Goal: Find specific page/section: Find specific page/section

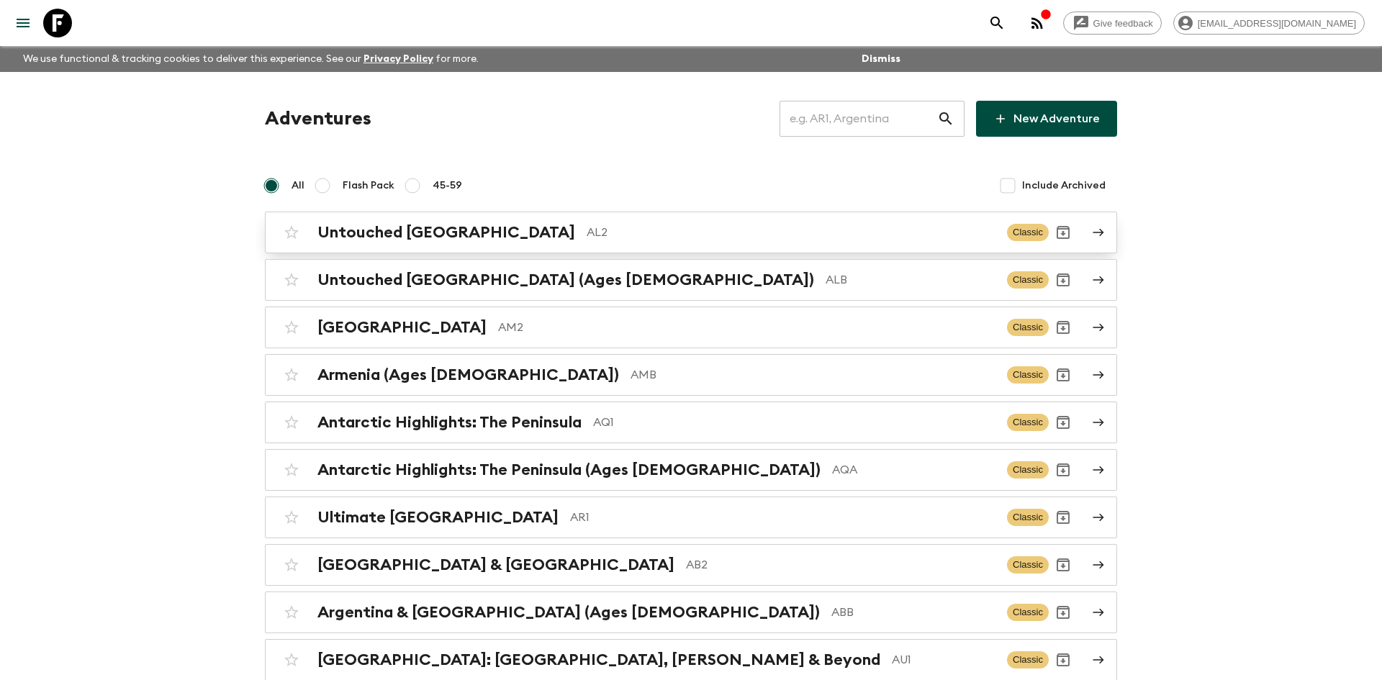
click at [587, 225] on p "AL2" at bounding box center [791, 232] width 409 height 17
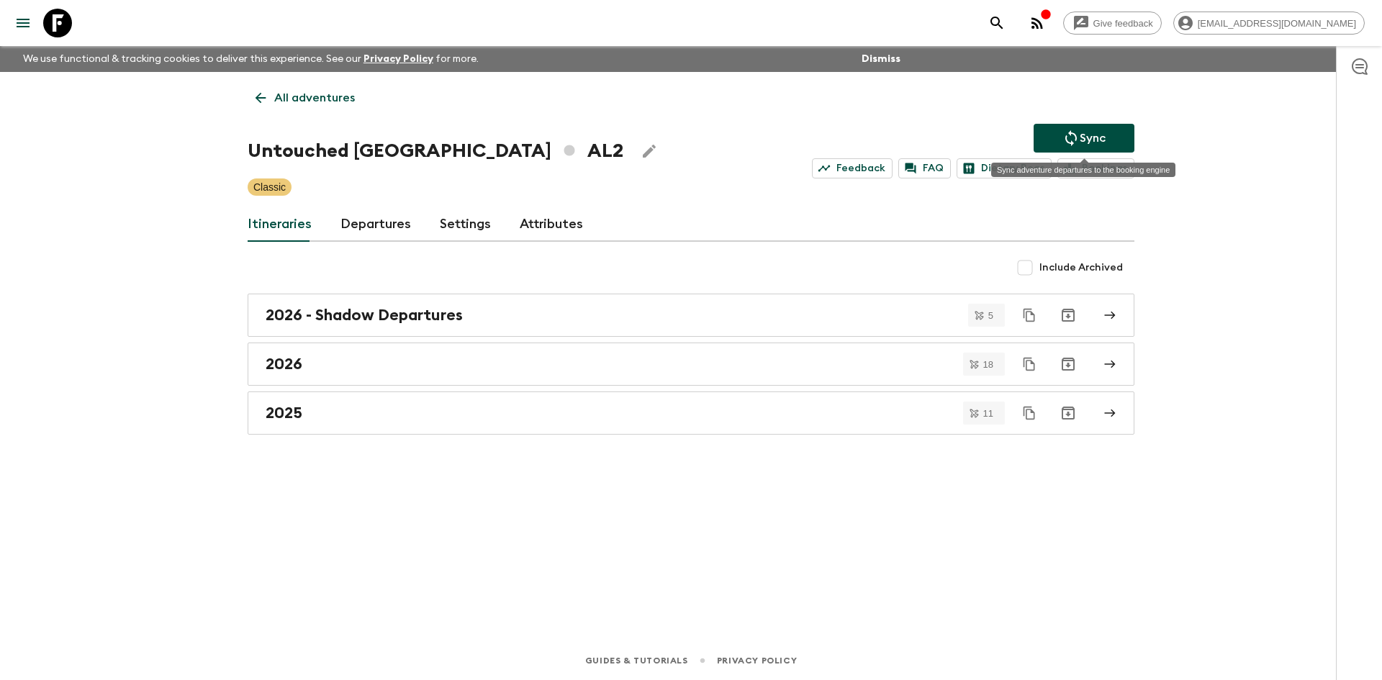
click at [1106, 133] on button "Sync" at bounding box center [1084, 138] width 101 height 29
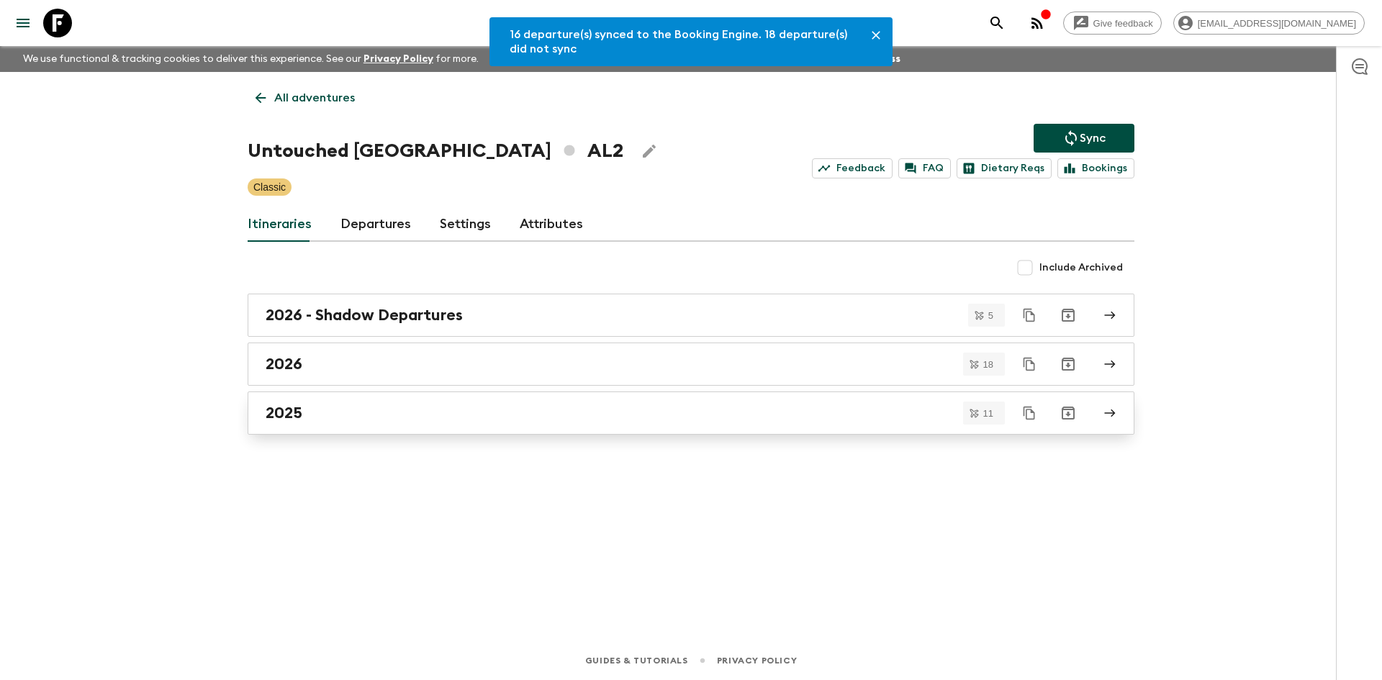
click at [323, 420] on div "2025" at bounding box center [677, 413] width 823 height 19
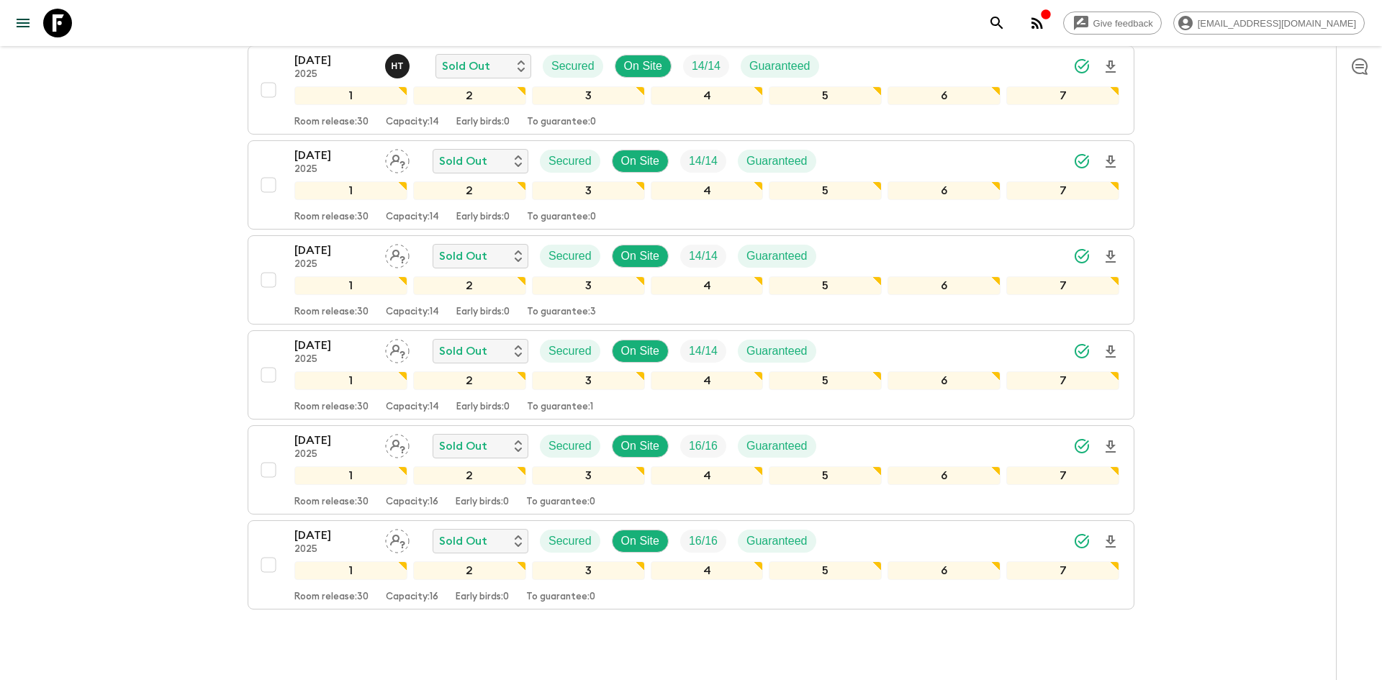
scroll to position [738, 0]
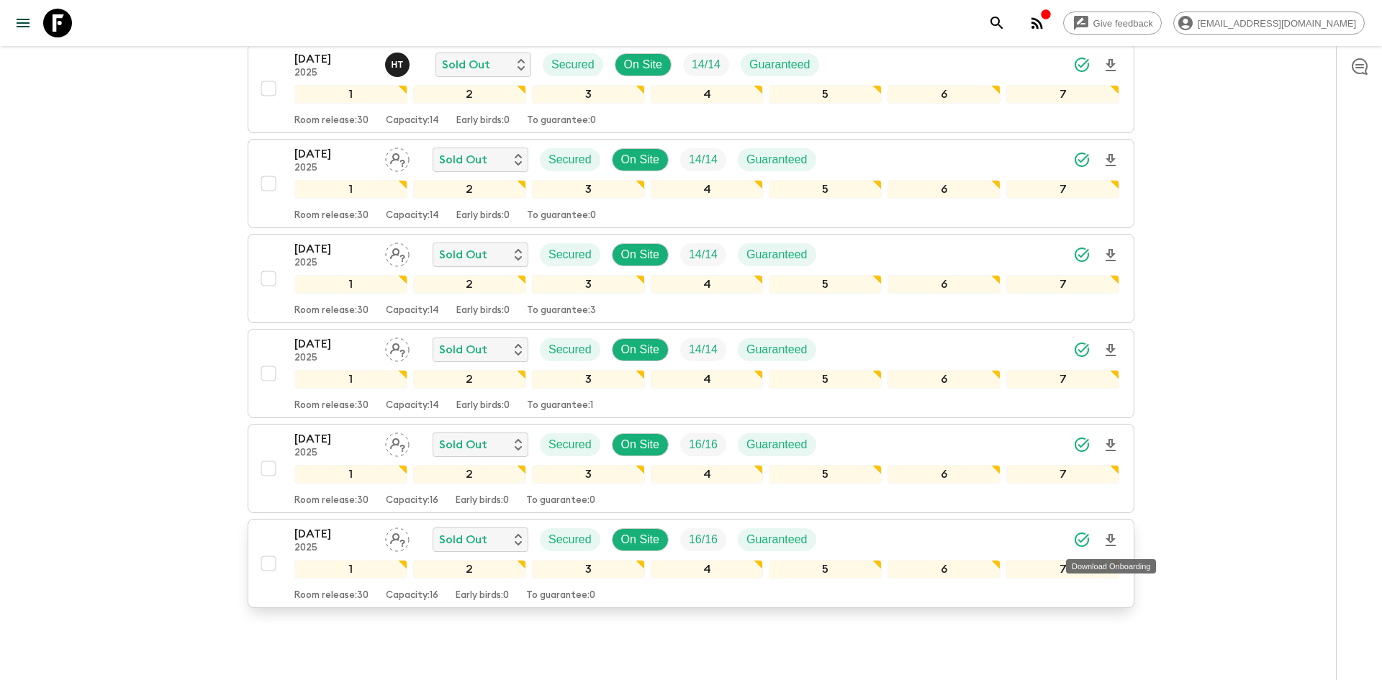
click at [1111, 538] on icon "Download Onboarding" at bounding box center [1110, 540] width 10 height 12
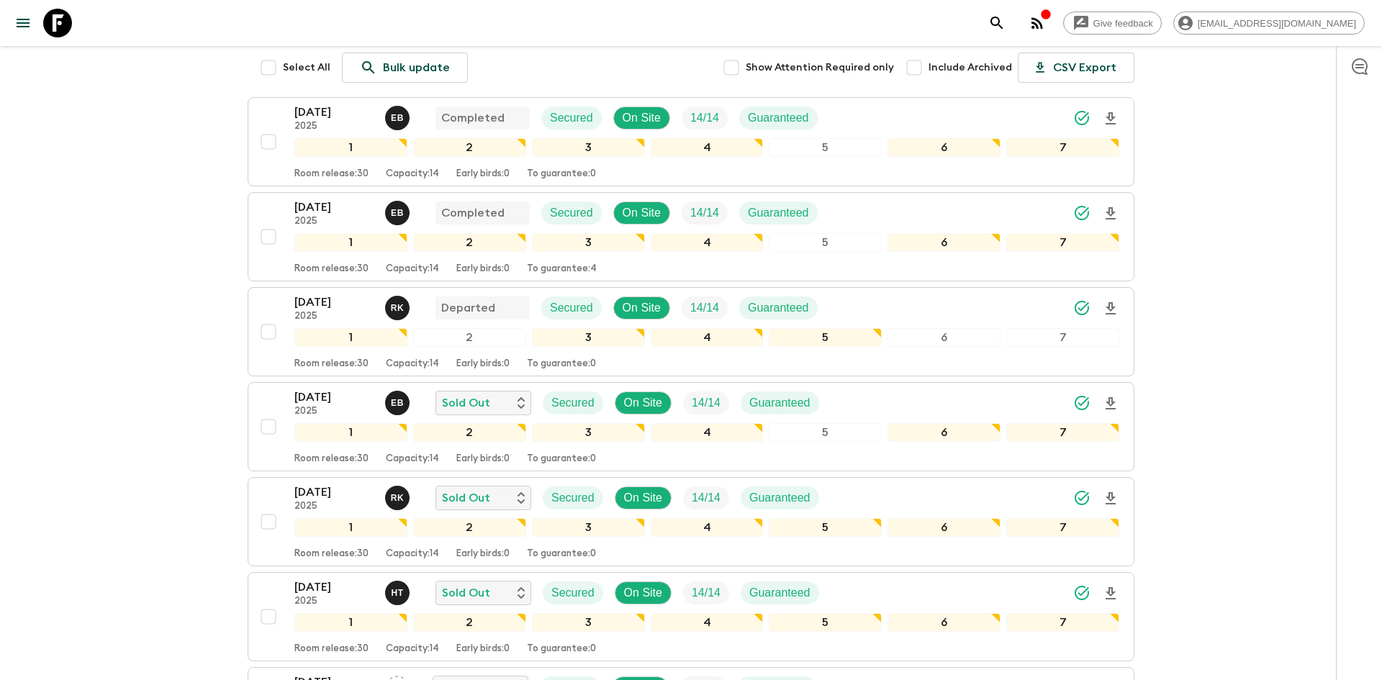
scroll to position [0, 0]
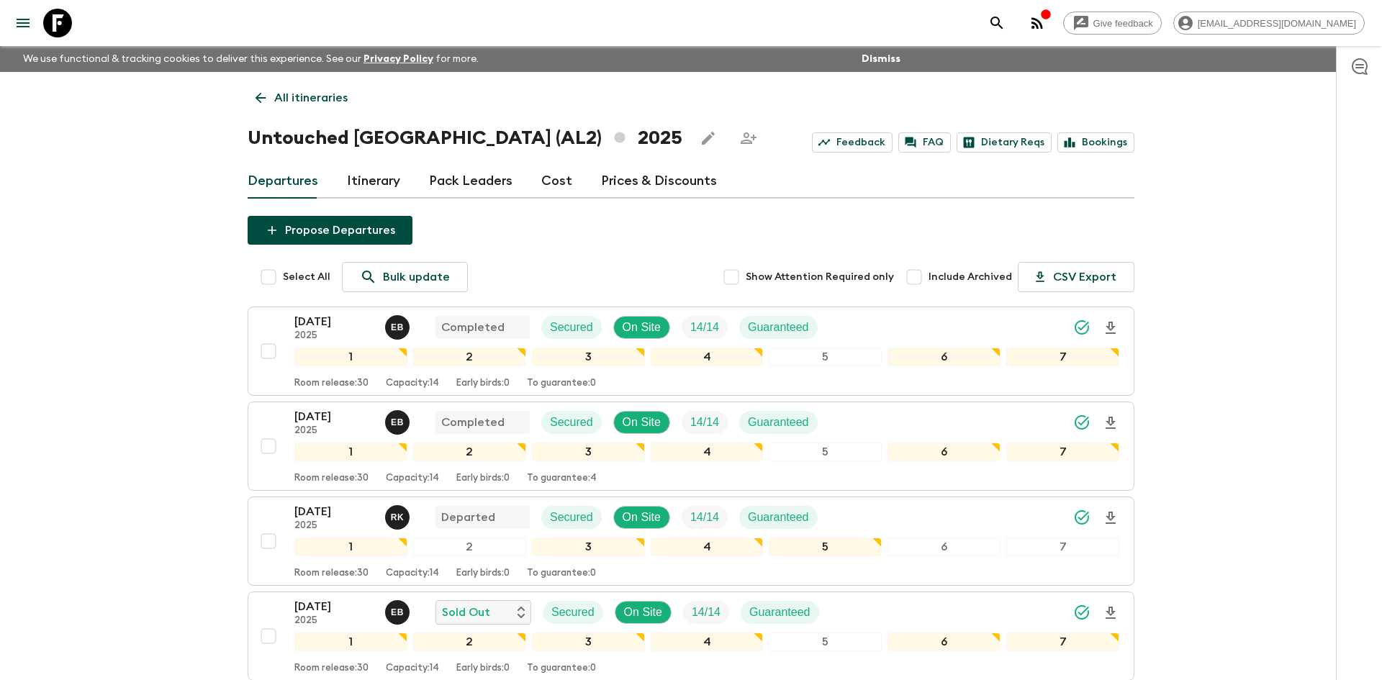
click at [291, 92] on p "All itineraries" at bounding box center [310, 97] width 73 height 17
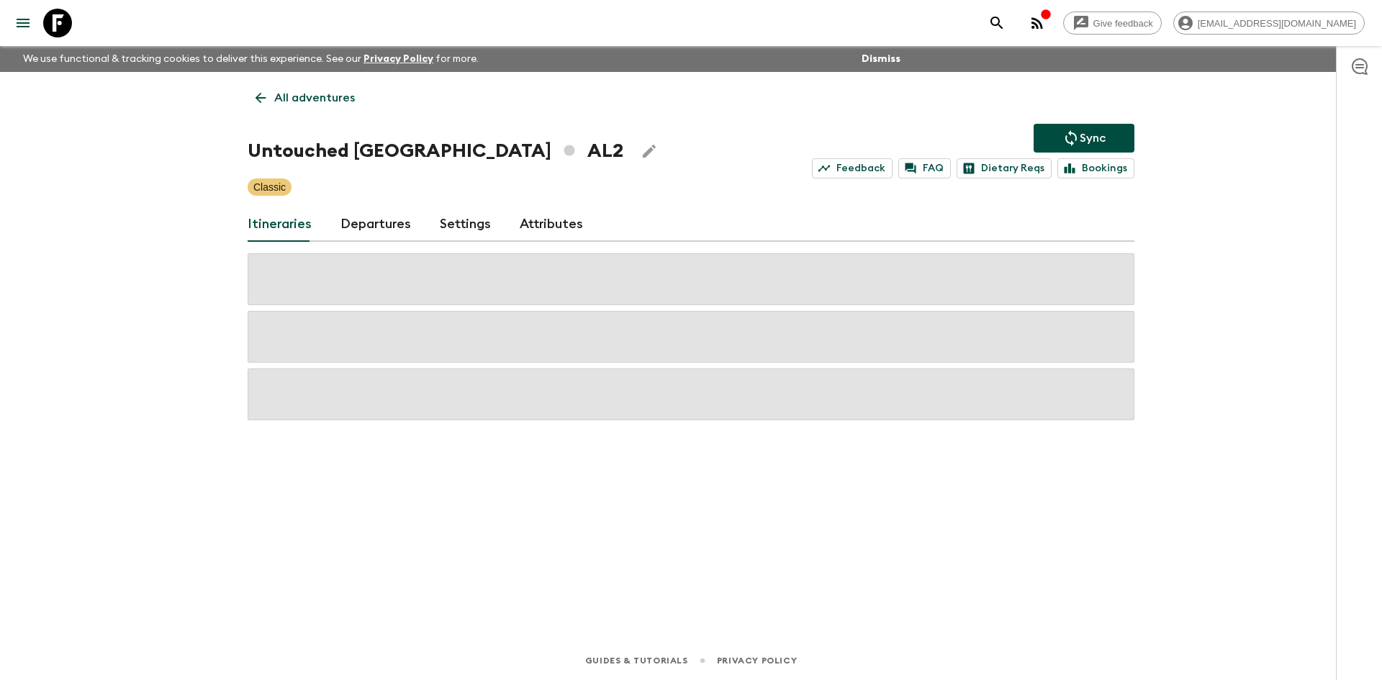
click at [291, 92] on p "All adventures" at bounding box center [314, 97] width 81 height 17
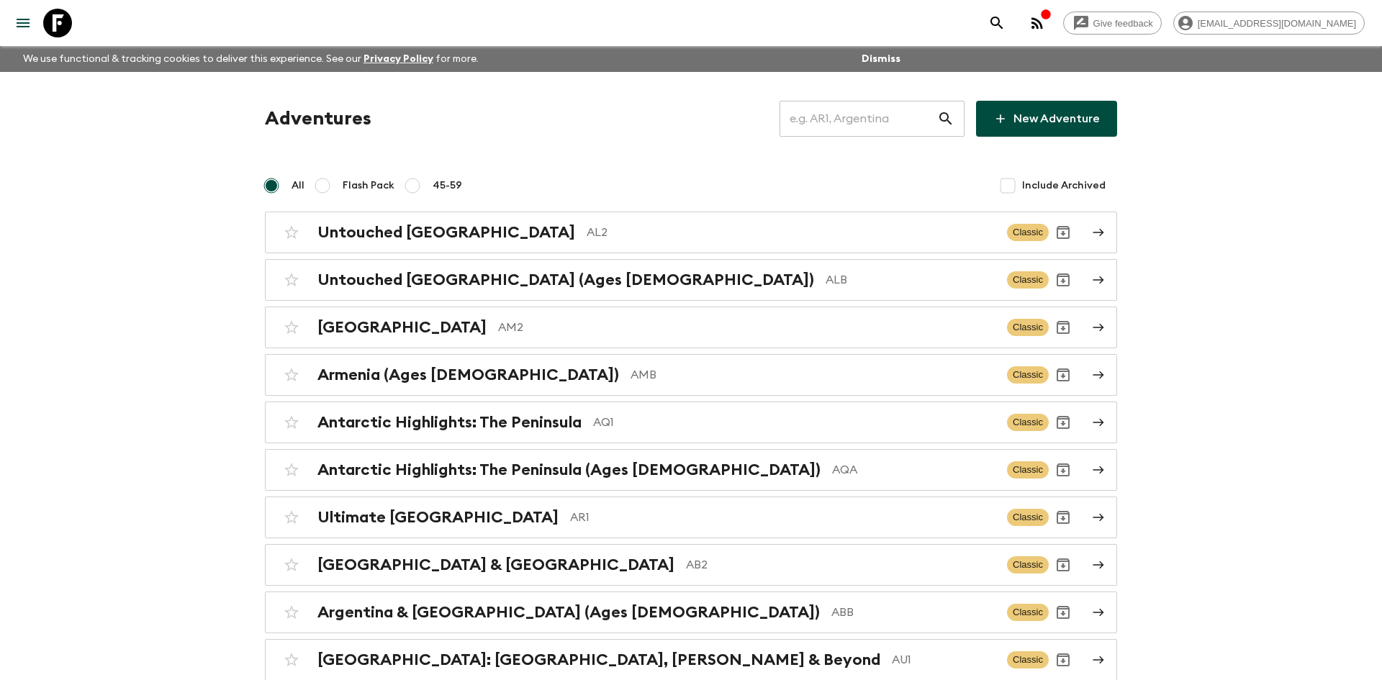
click at [865, 114] on input "text" at bounding box center [858, 119] width 158 height 40
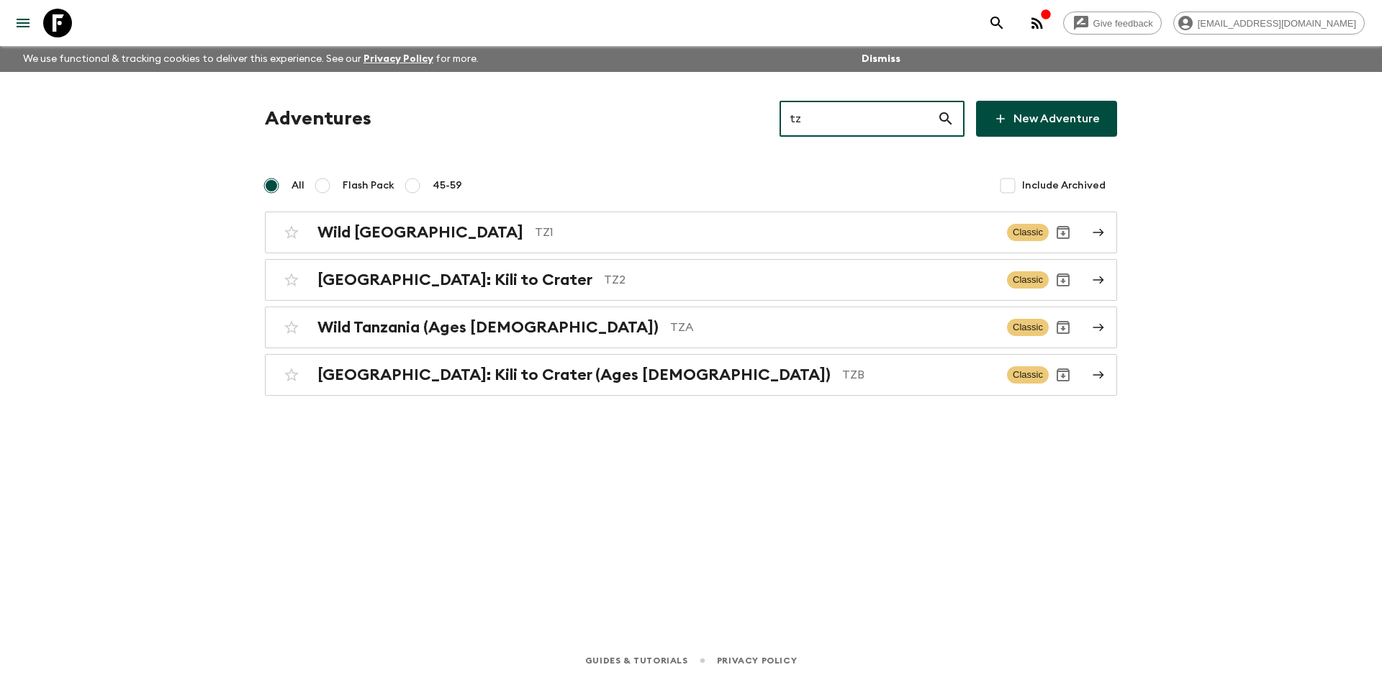
type input "tz1"
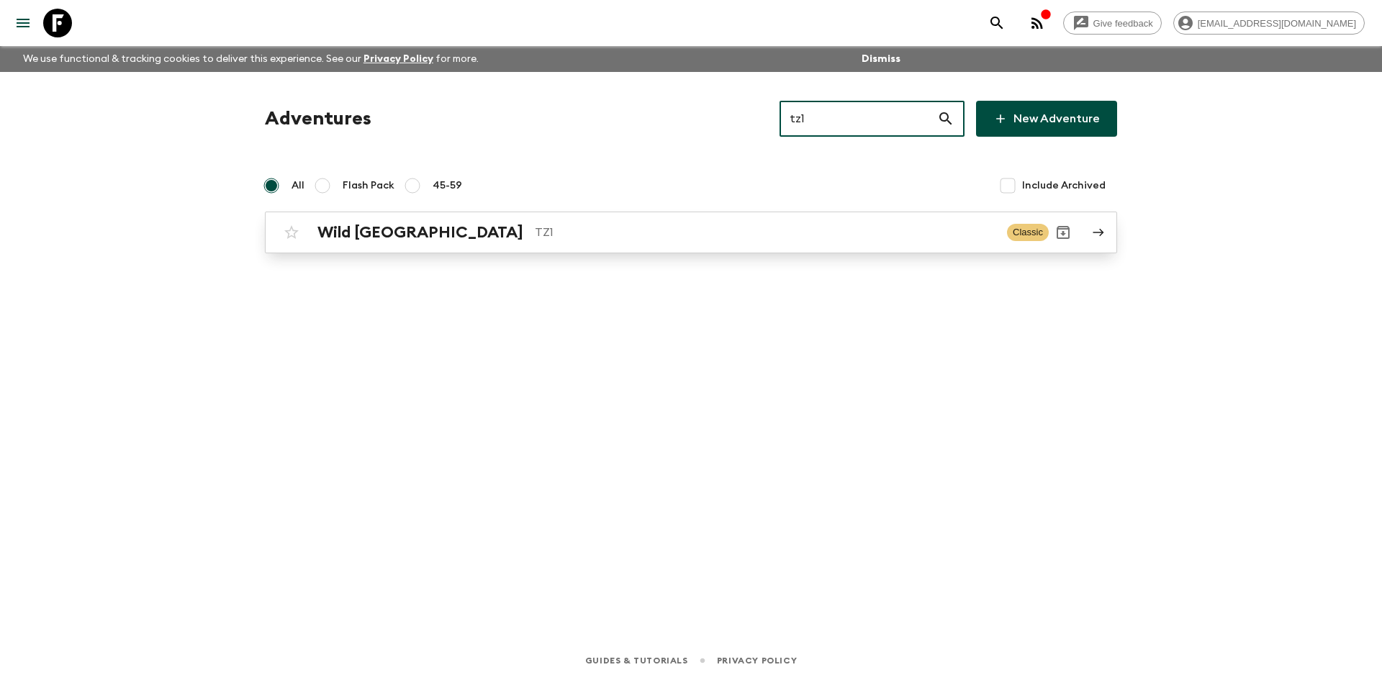
click at [615, 223] on div "Wild Tanzania TZ1" at bounding box center [656, 232] width 678 height 19
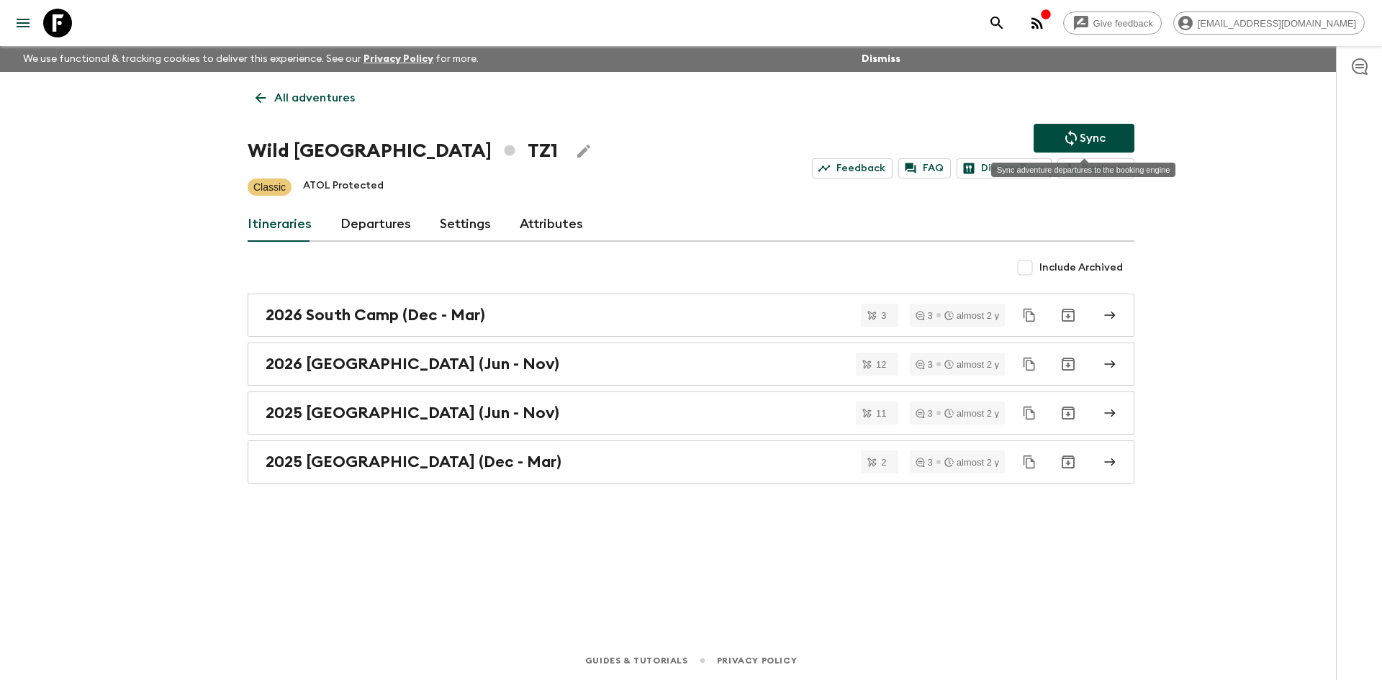
click at [1071, 142] on icon "Sync adventure departures to the booking engine" at bounding box center [1071, 138] width 12 height 16
click at [1056, 139] on button "Sync" at bounding box center [1084, 138] width 101 height 29
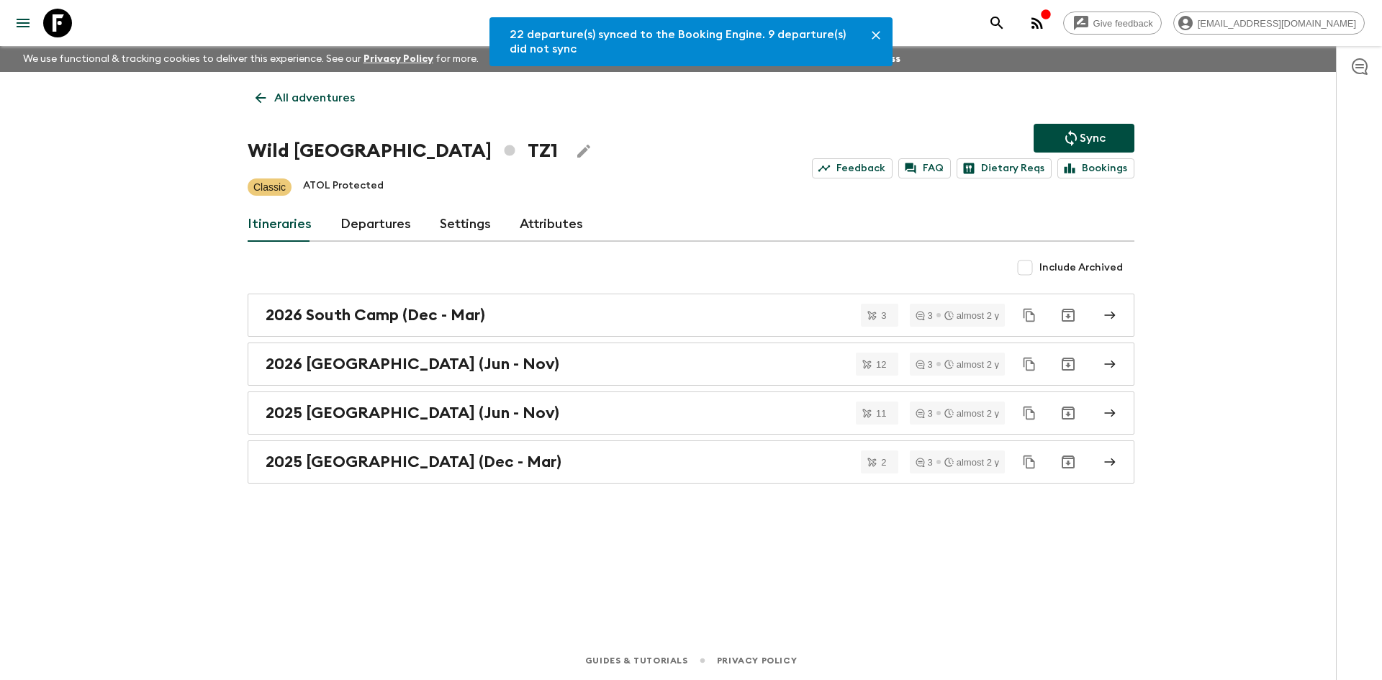
click at [381, 223] on link "Departures" at bounding box center [375, 224] width 71 height 35
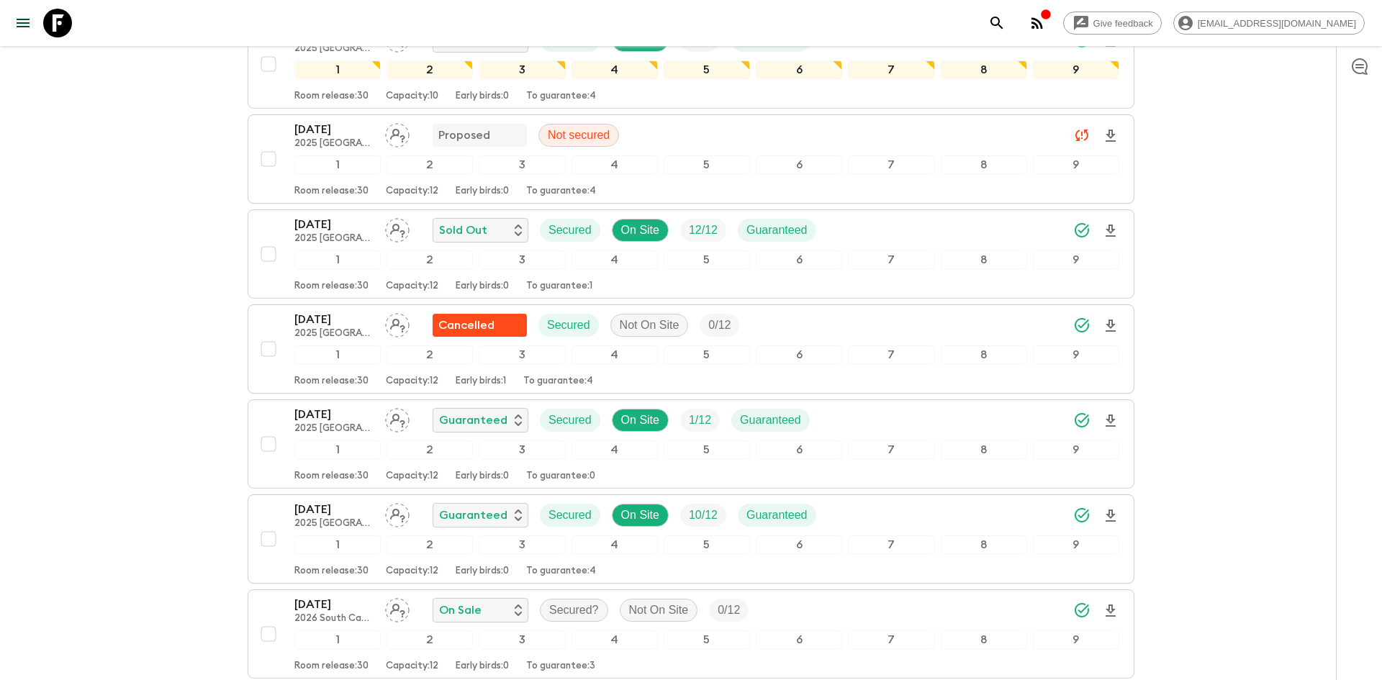
scroll to position [1244, 0]
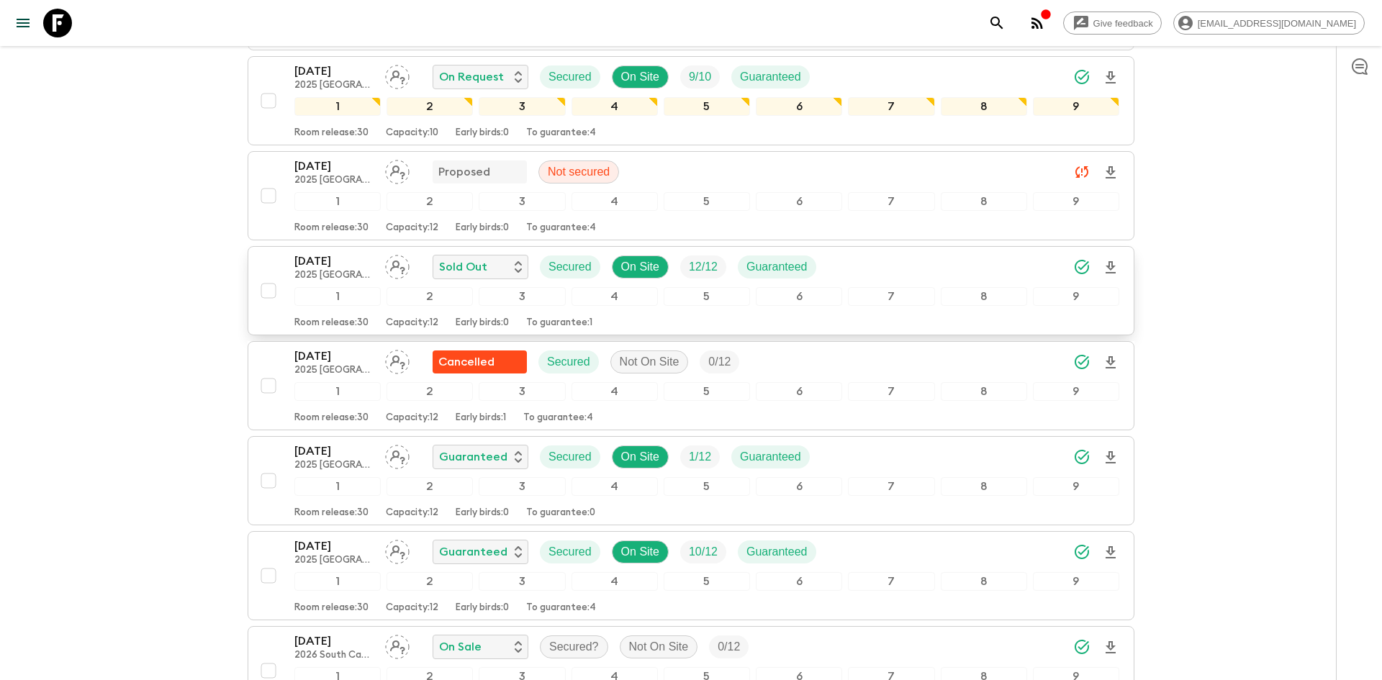
click at [1111, 267] on icon "Download Onboarding" at bounding box center [1110, 267] width 17 height 17
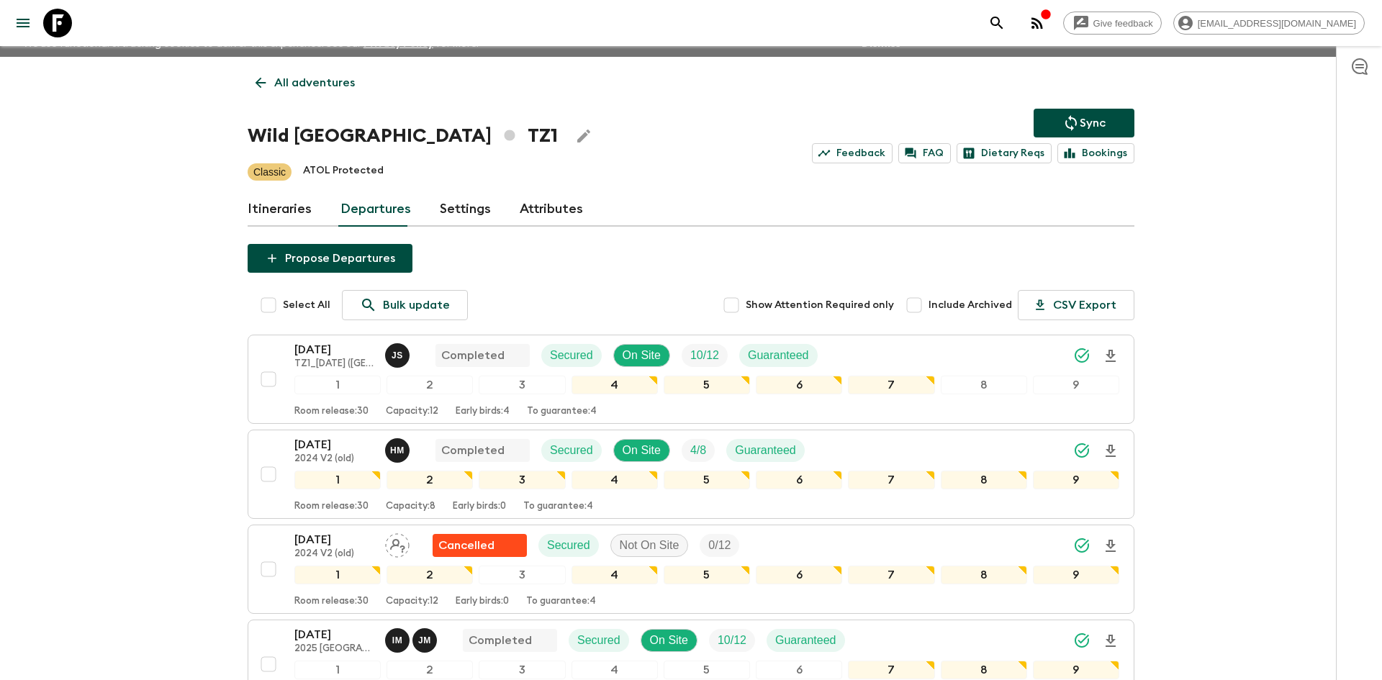
scroll to position [0, 0]
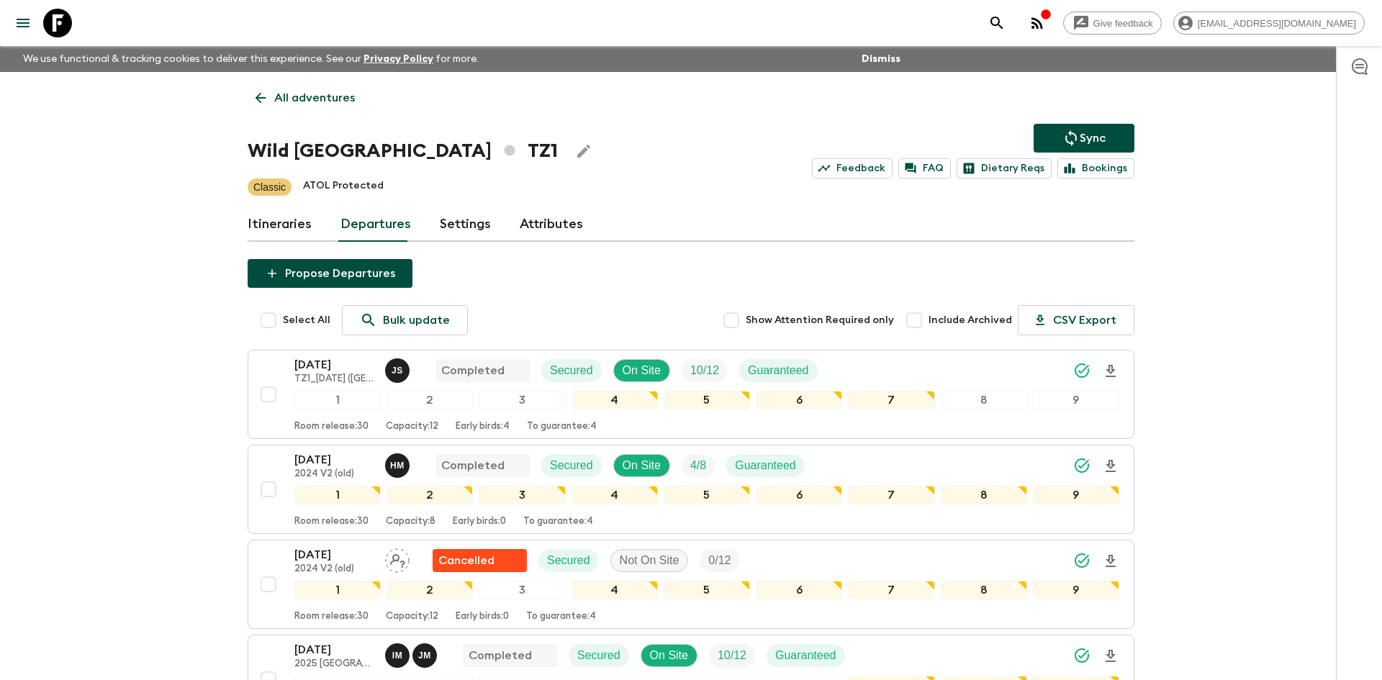
click at [339, 96] on p "All adventures" at bounding box center [314, 97] width 81 height 17
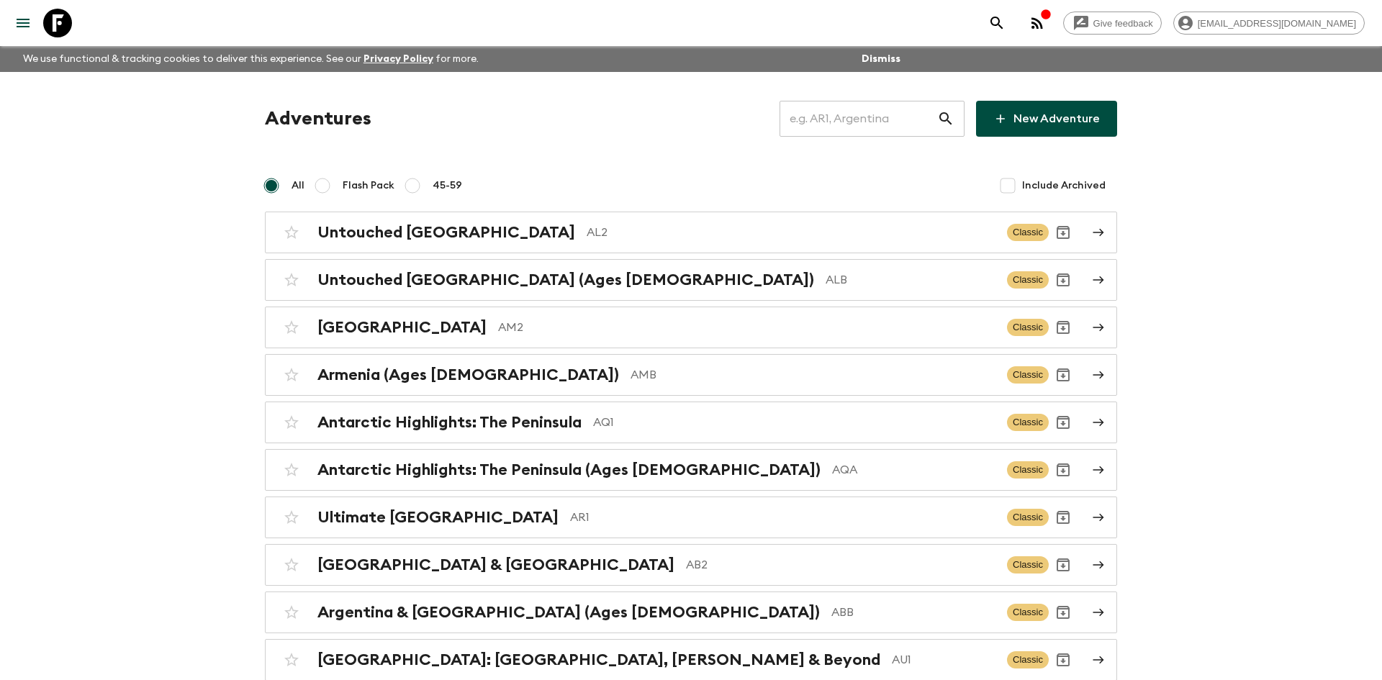
click at [828, 122] on input "text" at bounding box center [858, 119] width 158 height 40
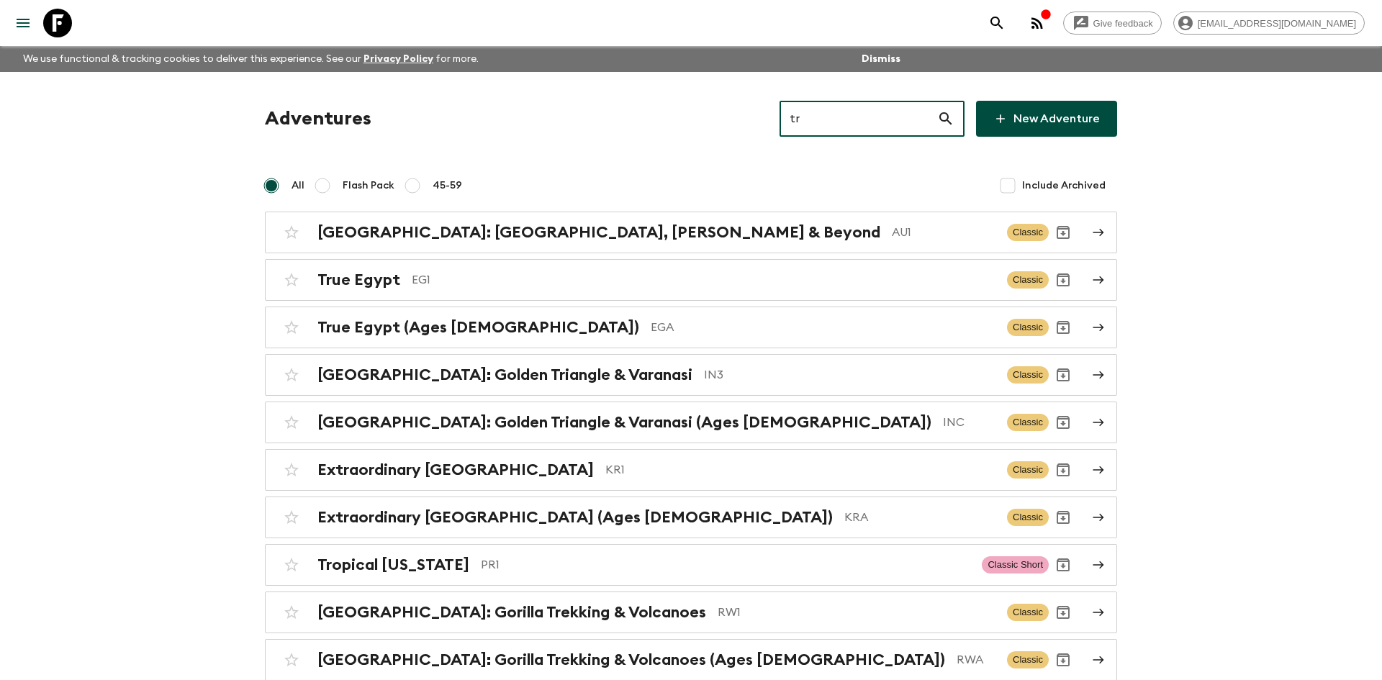
type input "tr3"
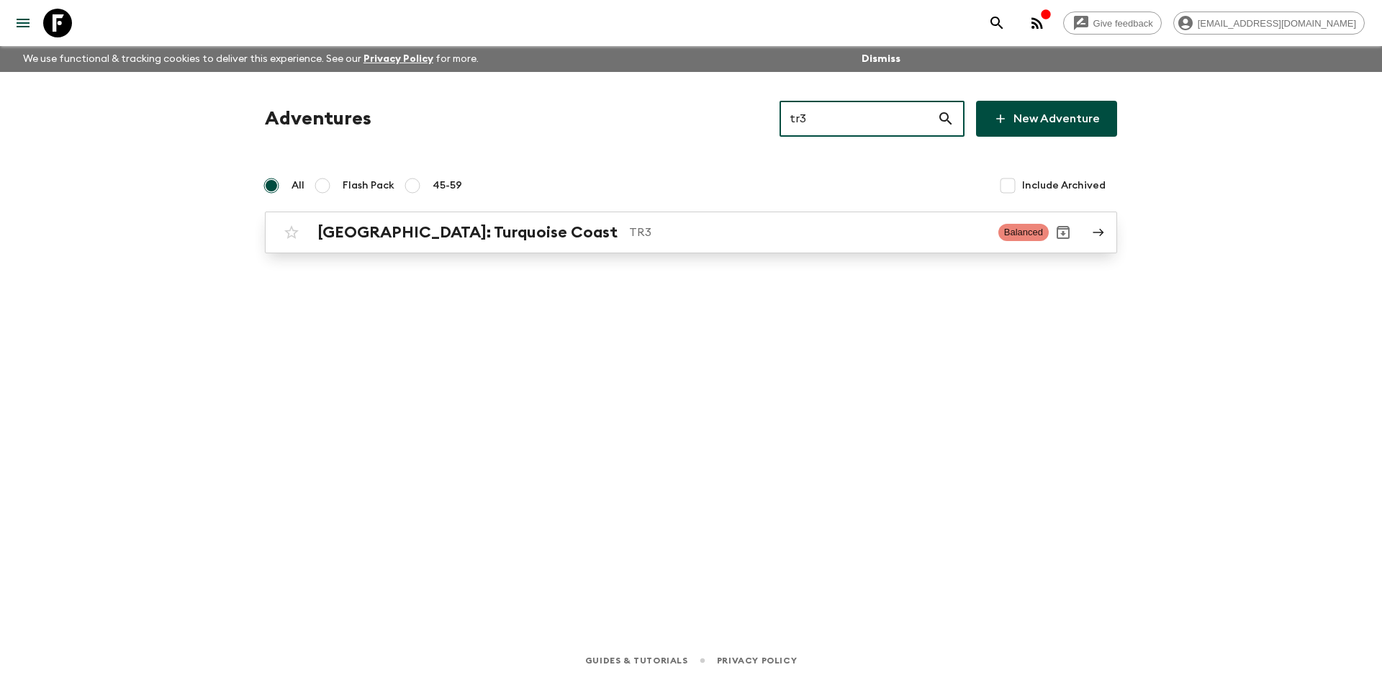
click at [396, 217] on link "[GEOGRAPHIC_DATA]: Turquoise Coast TR3 Balanced" at bounding box center [691, 233] width 852 height 42
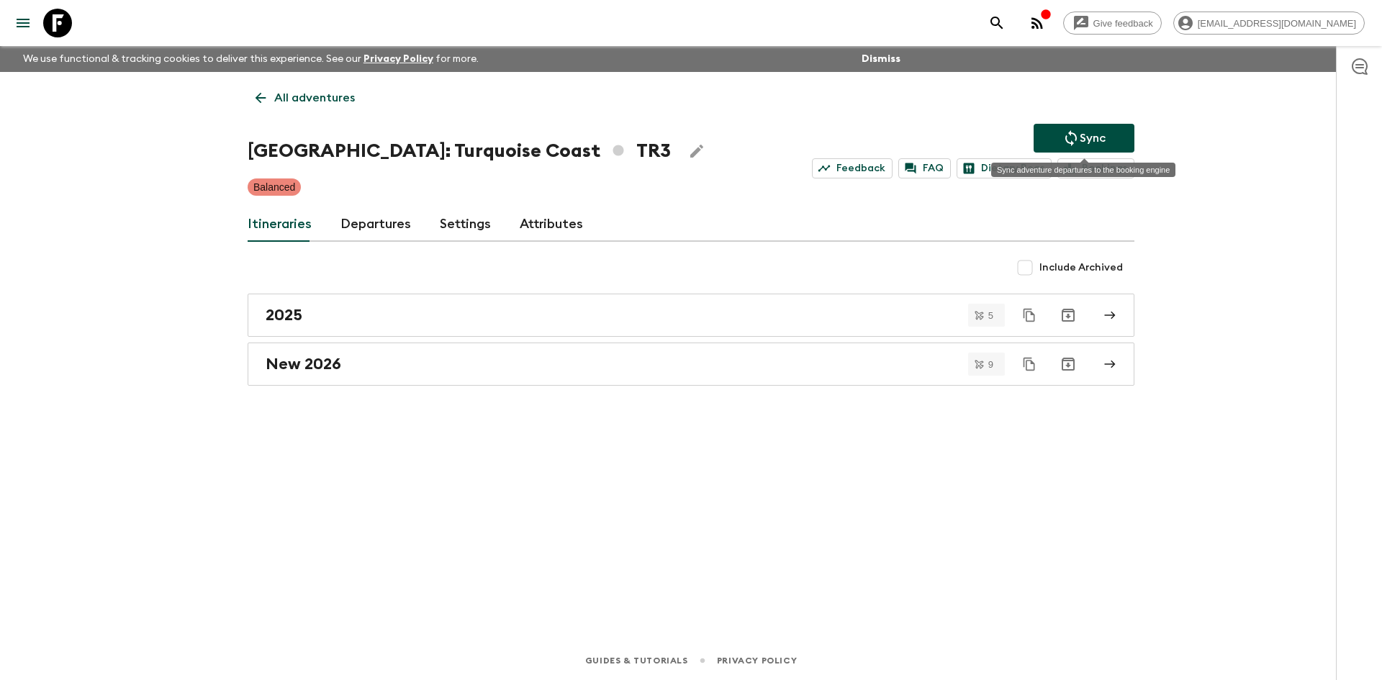
click at [1086, 133] on p "Sync" at bounding box center [1093, 138] width 26 height 17
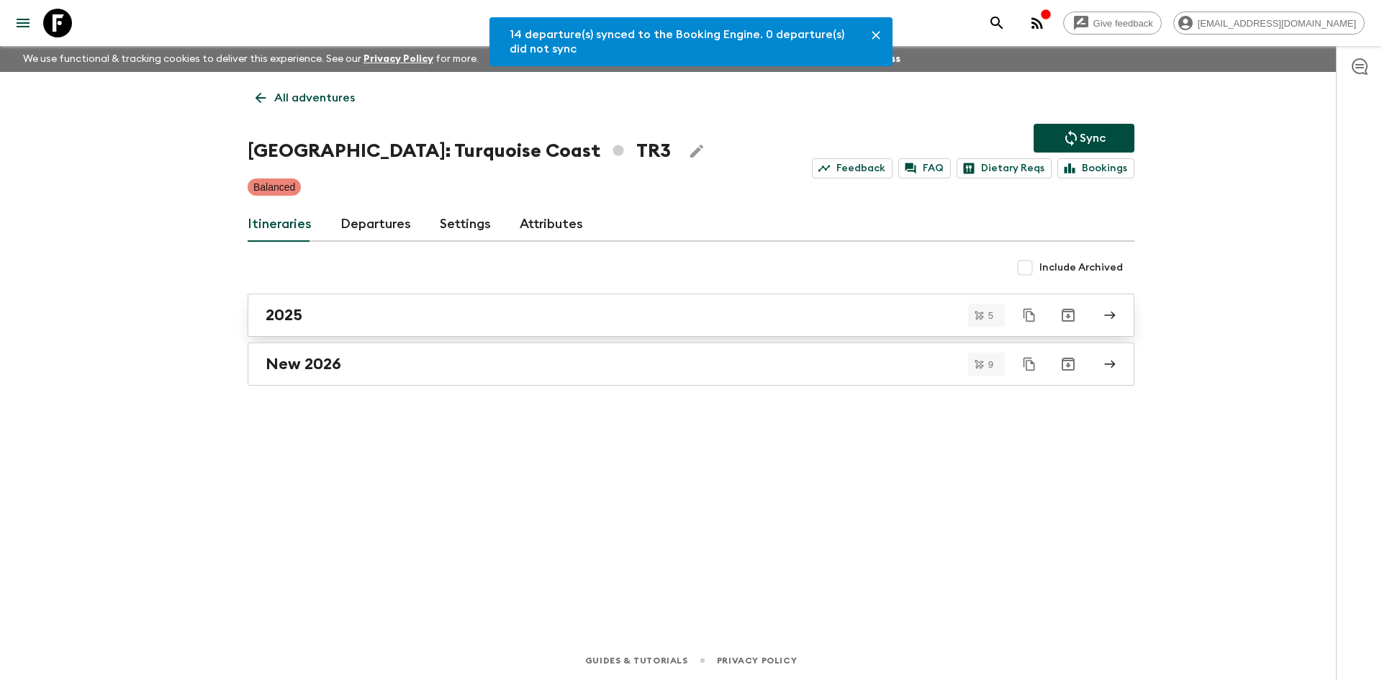
click at [366, 326] on link "2025" at bounding box center [691, 315] width 887 height 43
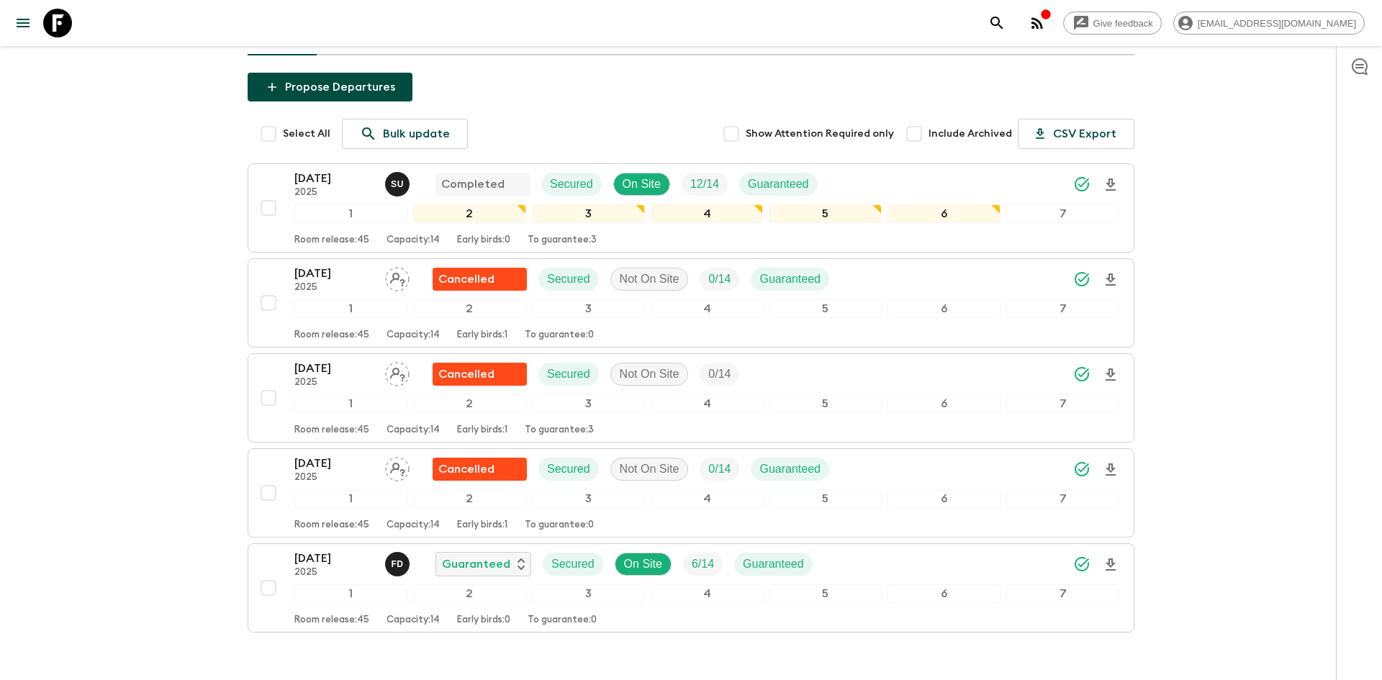
scroll to position [227, 0]
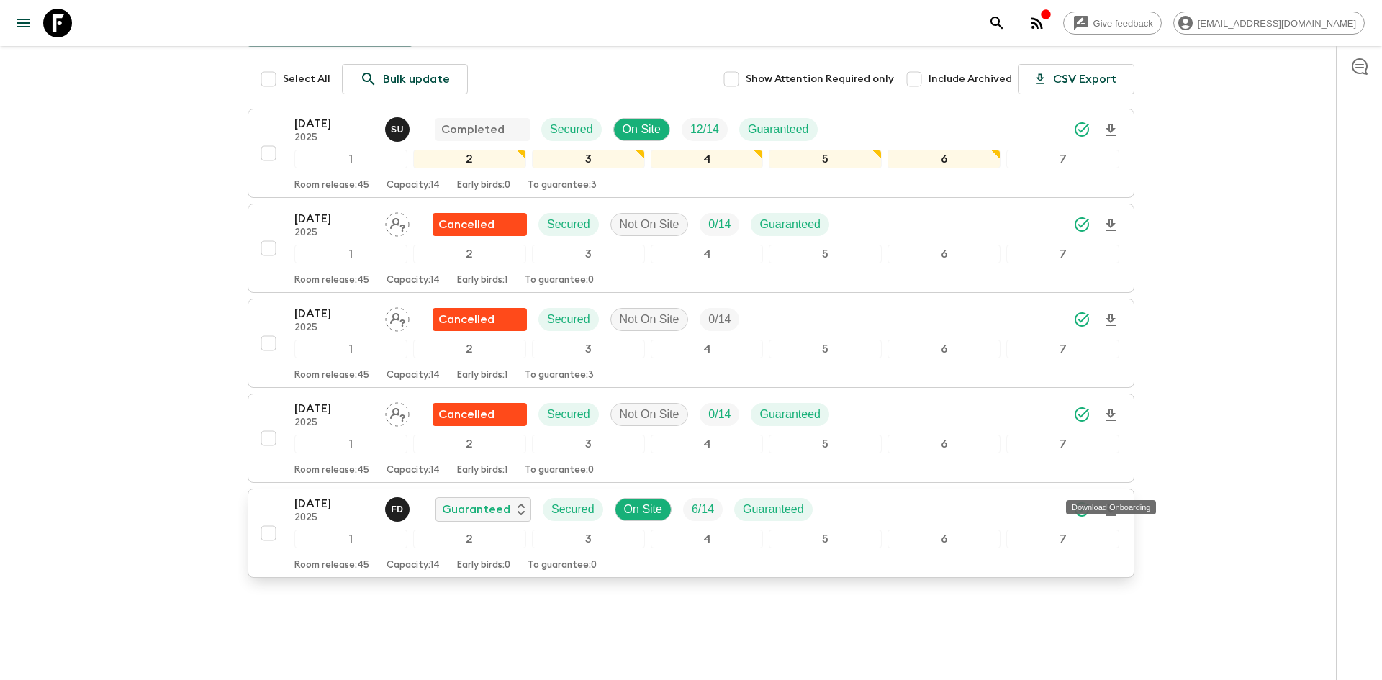
click at [1115, 502] on icon "Download Onboarding" at bounding box center [1110, 510] width 17 height 17
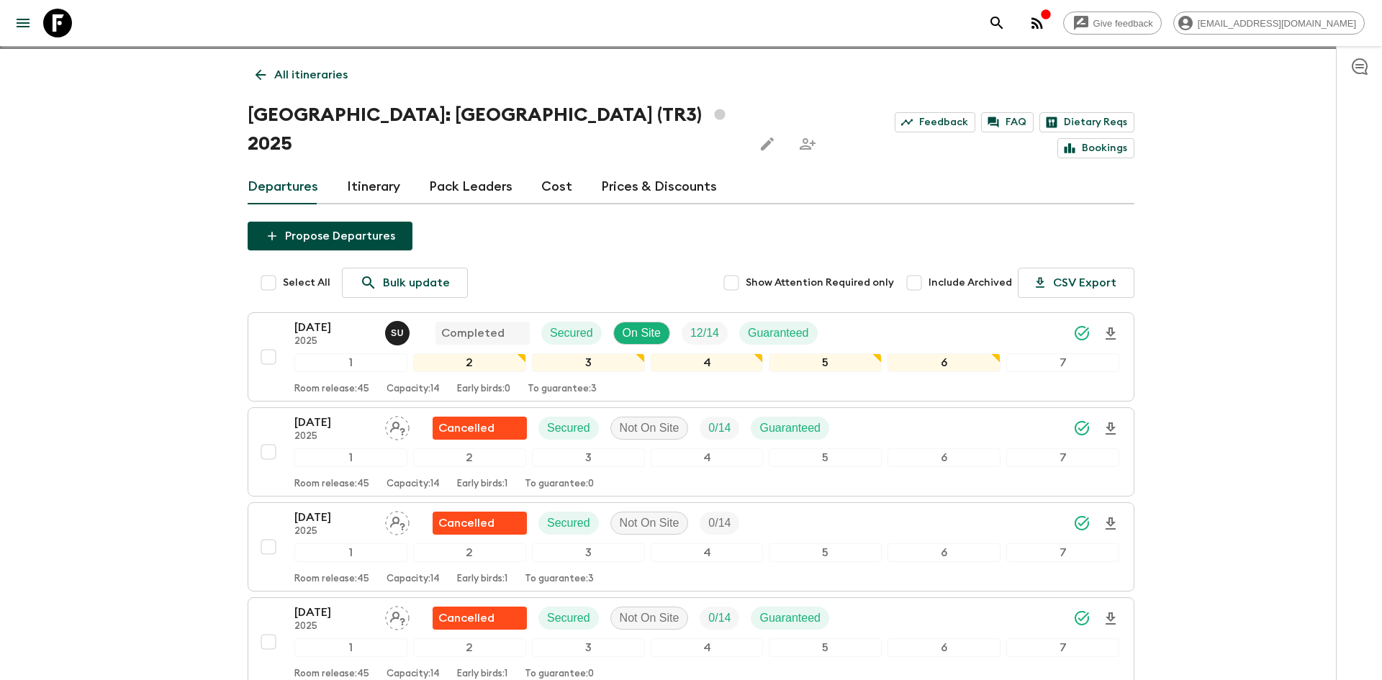
scroll to position [0, 0]
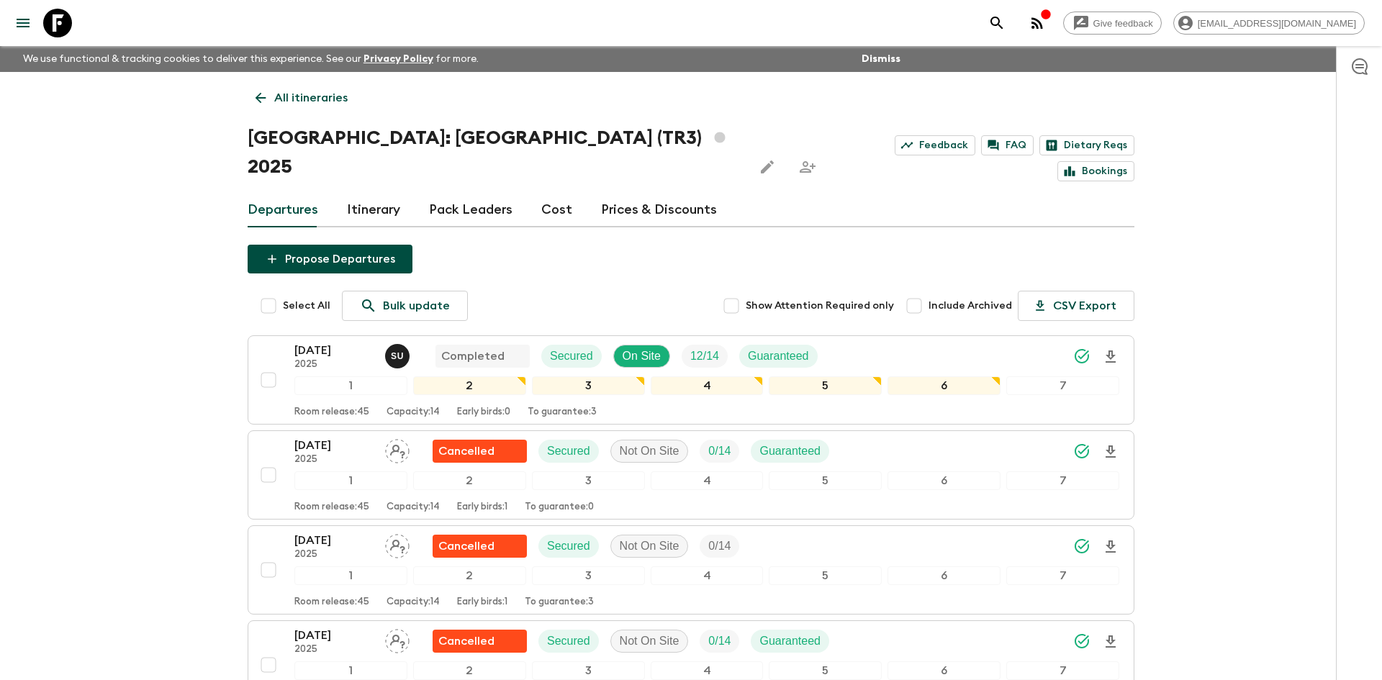
click at [282, 99] on p "All itineraries" at bounding box center [310, 97] width 73 height 17
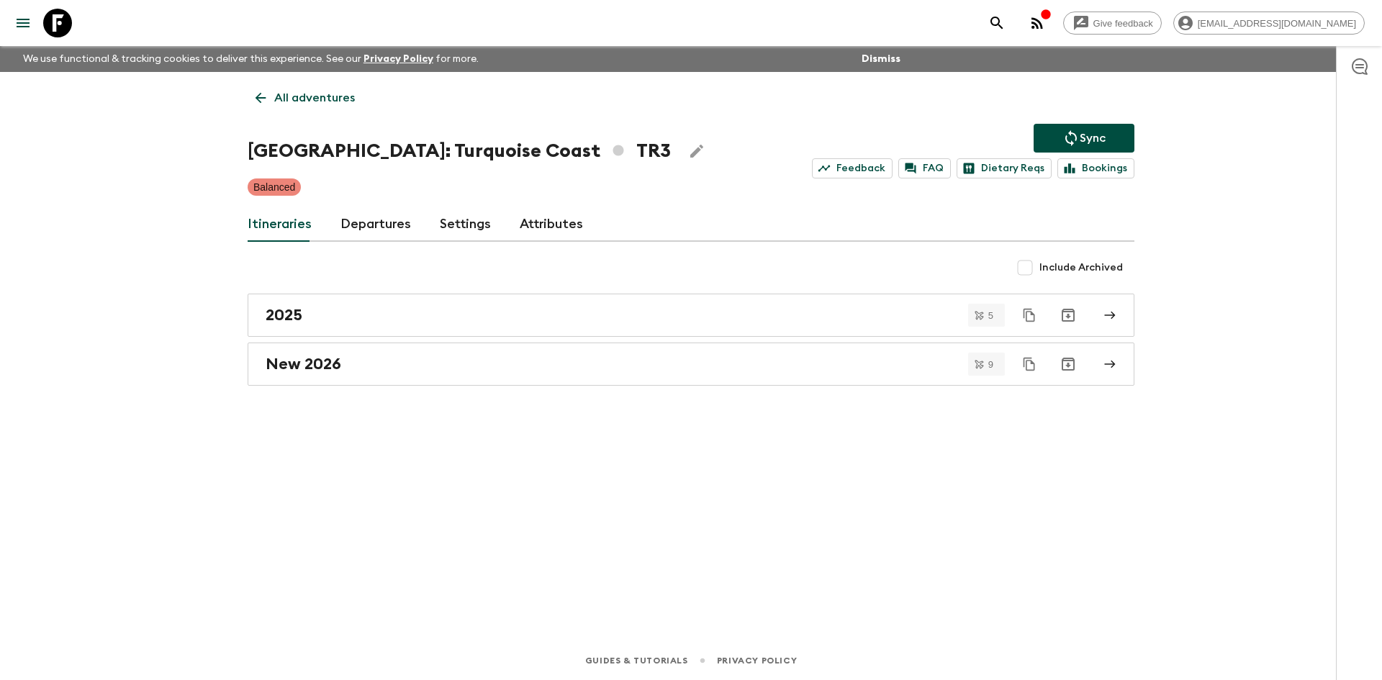
click at [282, 99] on p "All adventures" at bounding box center [314, 97] width 81 height 17
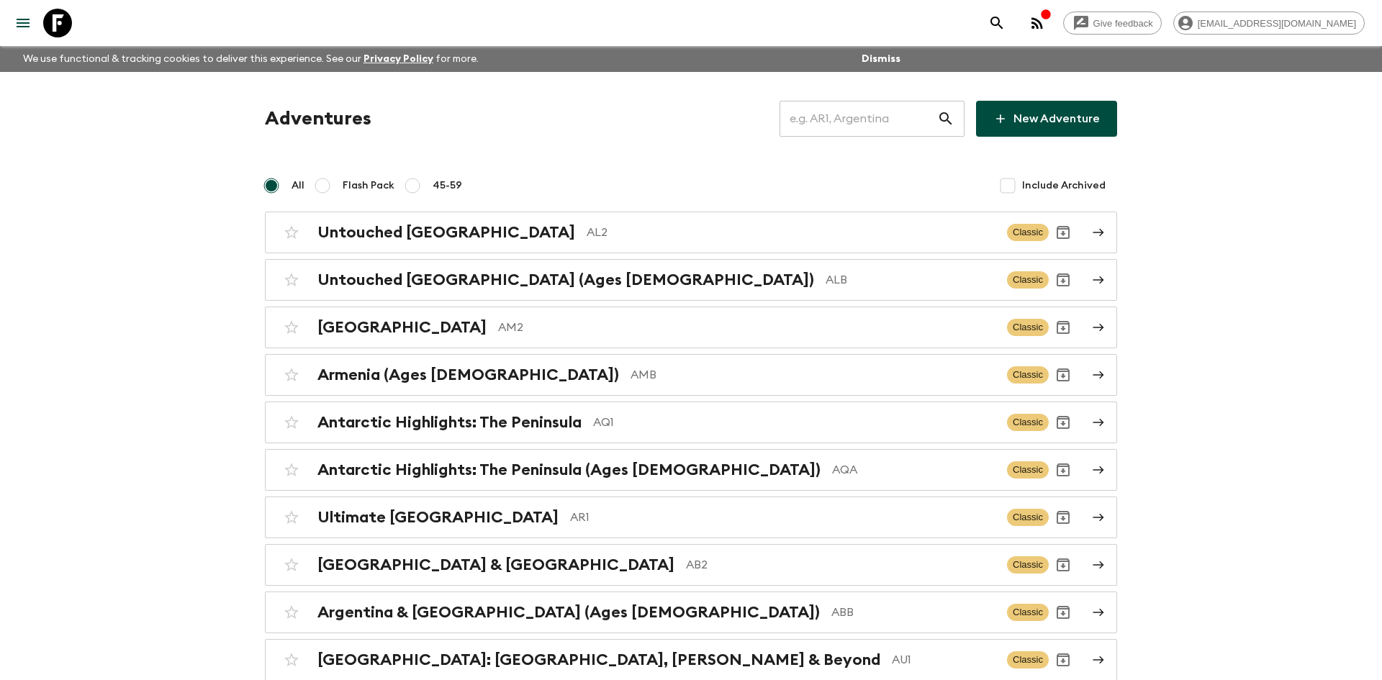
click at [808, 116] on input "text" at bounding box center [858, 119] width 158 height 40
type input "al2"
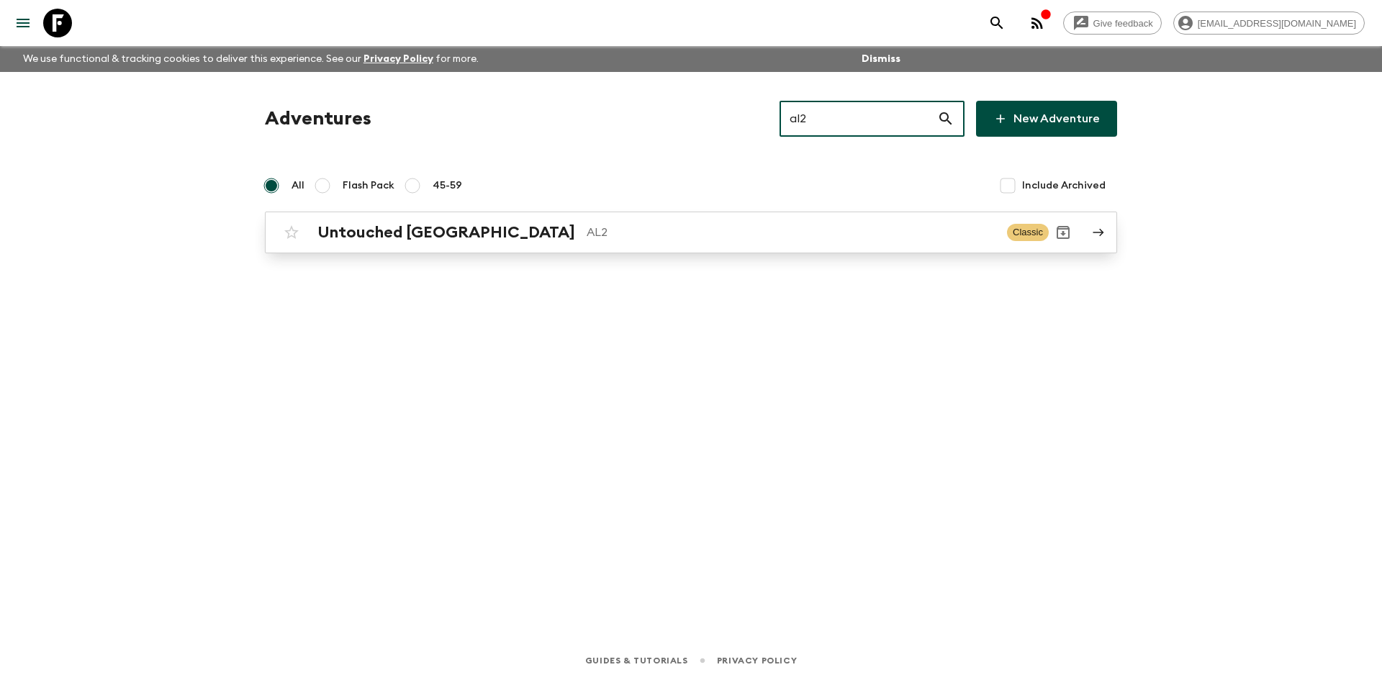
click at [601, 220] on div "Untouched Albania AL2 Classic" at bounding box center [663, 232] width 772 height 29
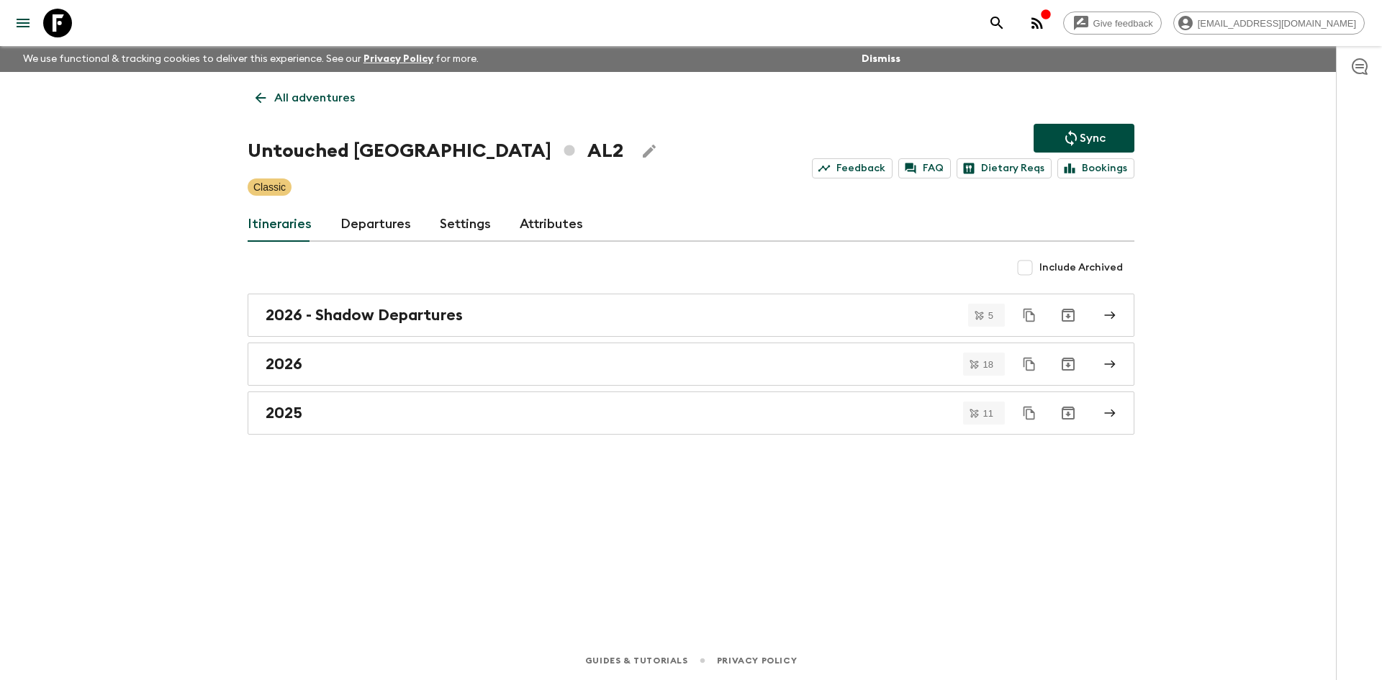
click at [1094, 130] on p "Sync" at bounding box center [1093, 138] width 26 height 17
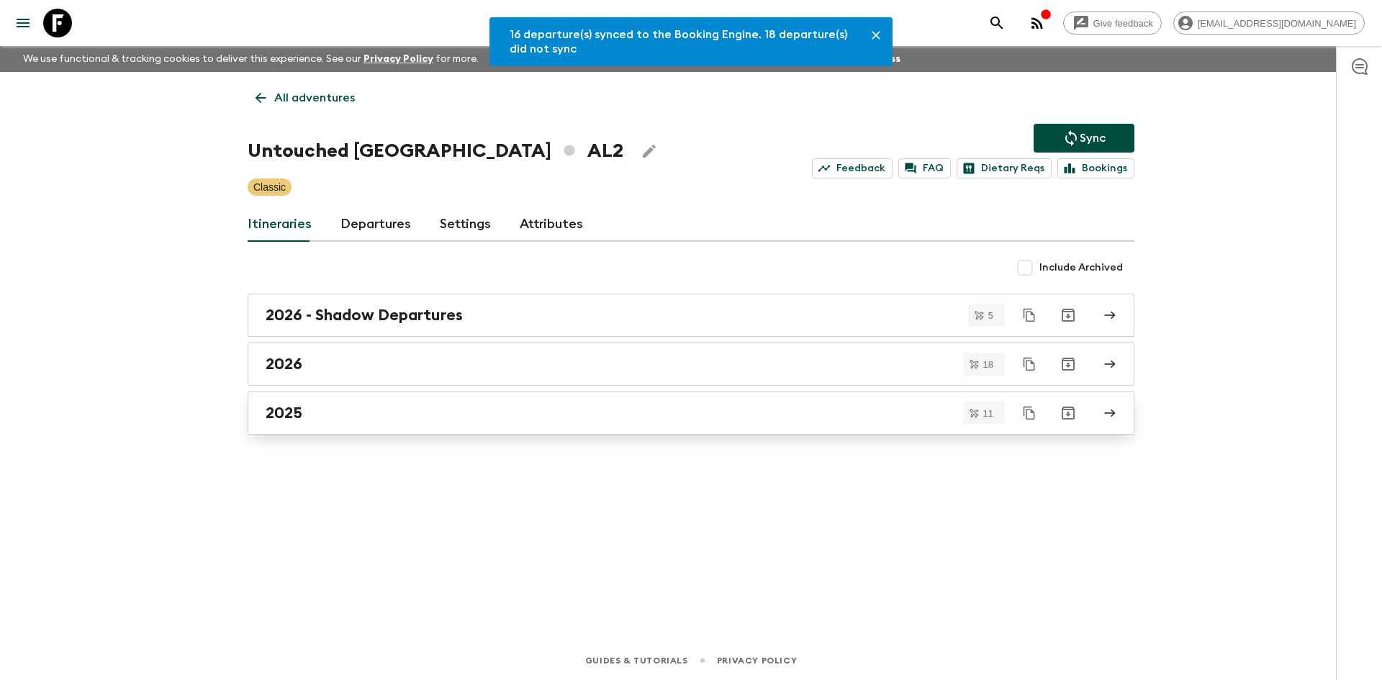
click at [325, 410] on div "2025" at bounding box center [677, 413] width 823 height 19
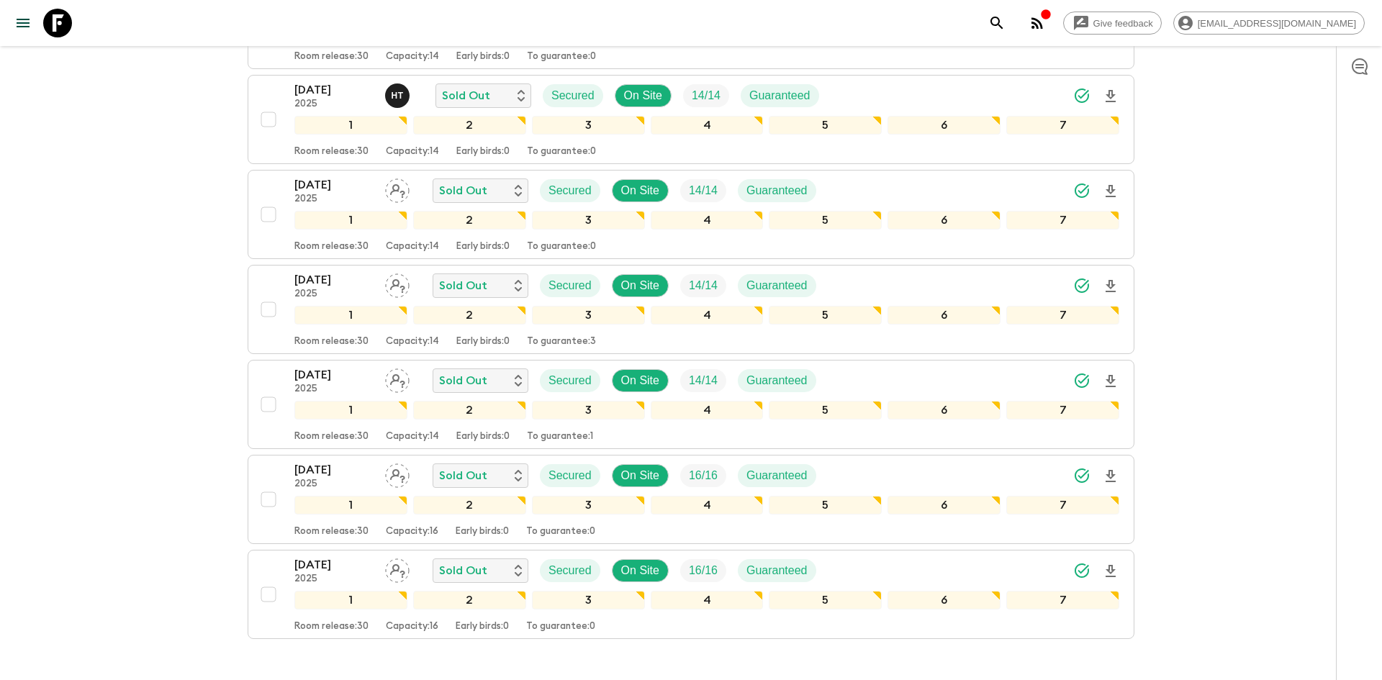
scroll to position [708, 0]
click at [1116, 379] on icon "Download Onboarding" at bounding box center [1110, 379] width 17 height 17
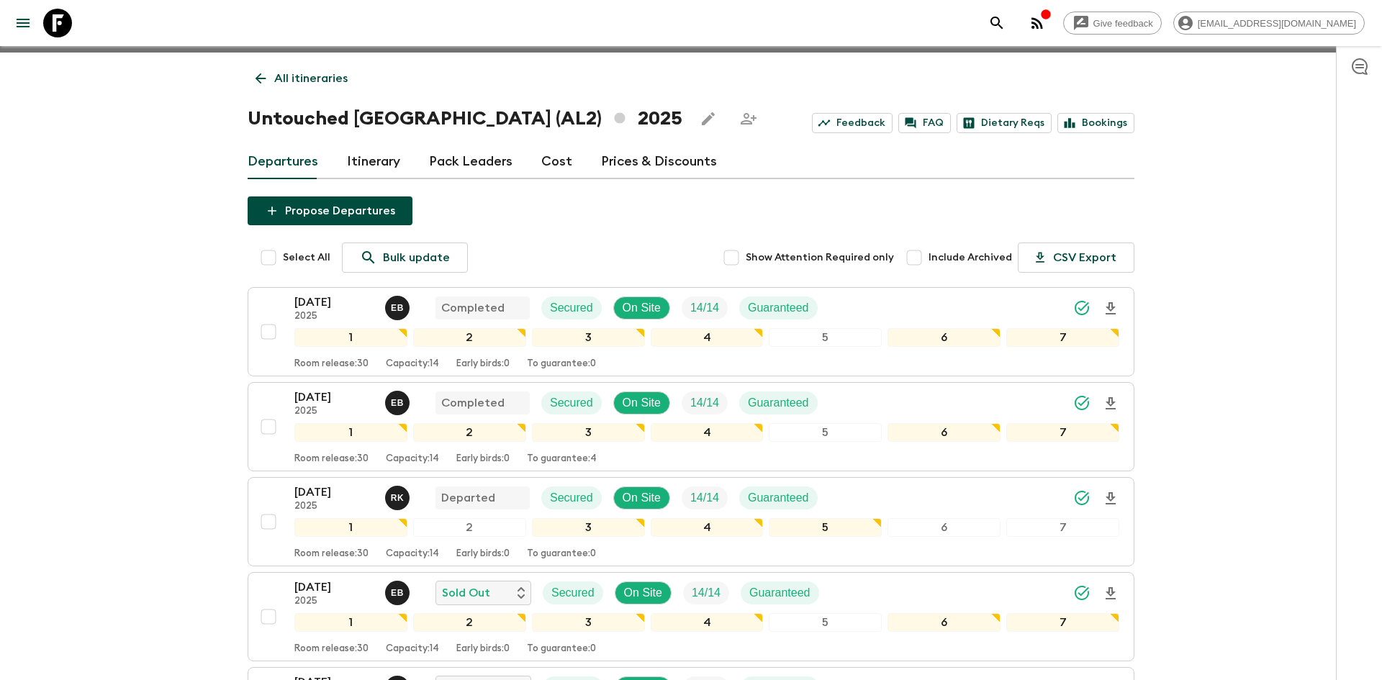
scroll to position [0, 0]
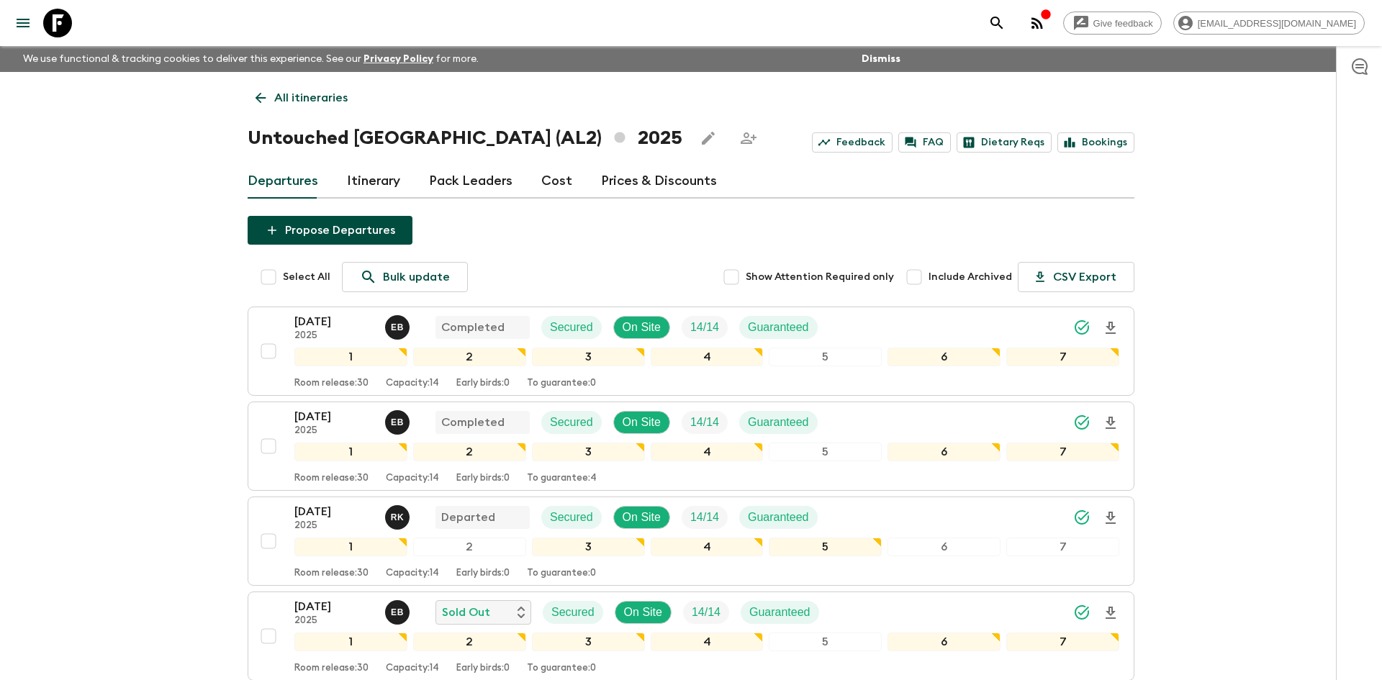
click at [320, 94] on p "All itineraries" at bounding box center [310, 97] width 73 height 17
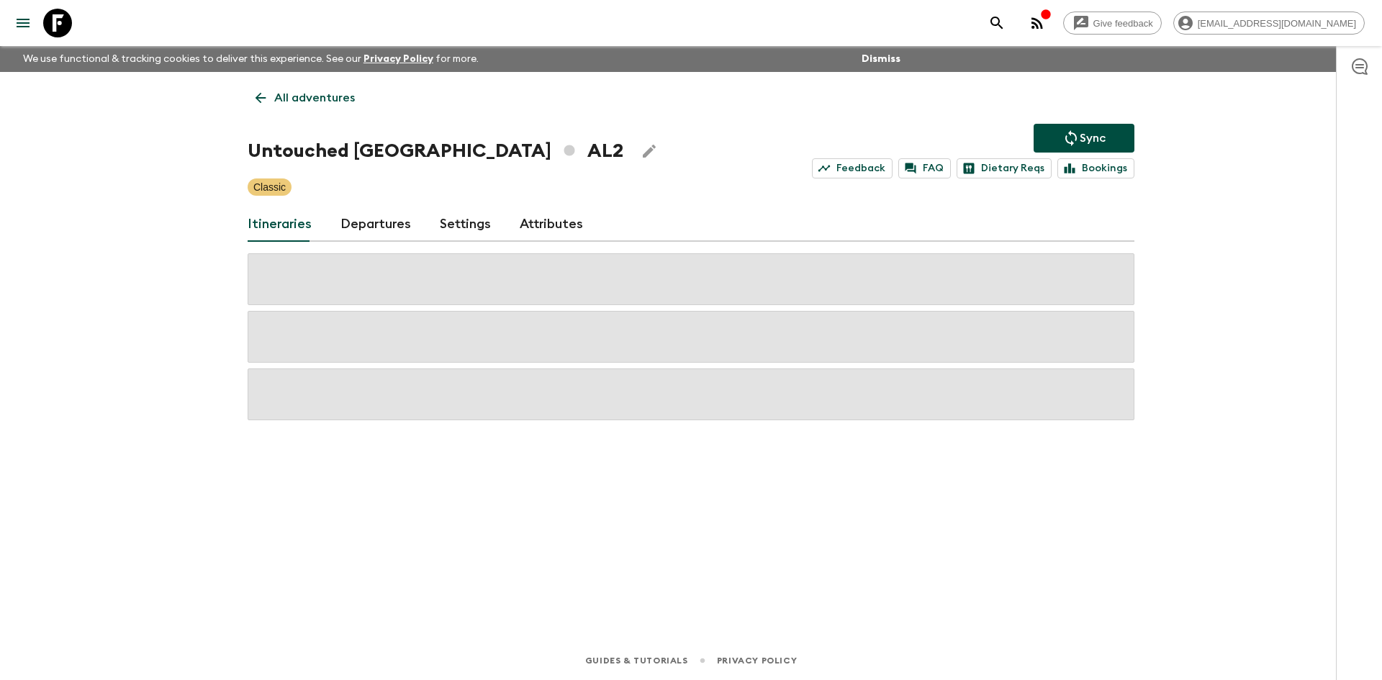
click at [320, 94] on p "All adventures" at bounding box center [314, 97] width 81 height 17
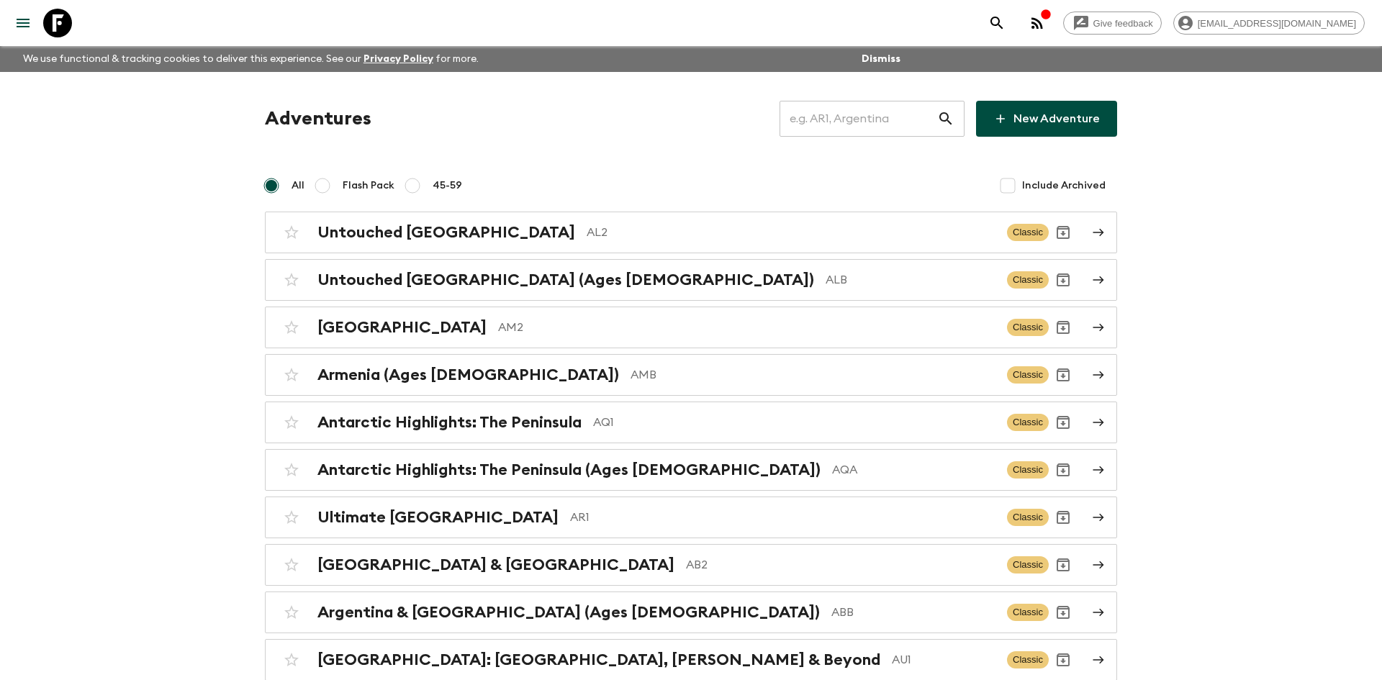
click at [841, 113] on input "text" at bounding box center [858, 119] width 158 height 40
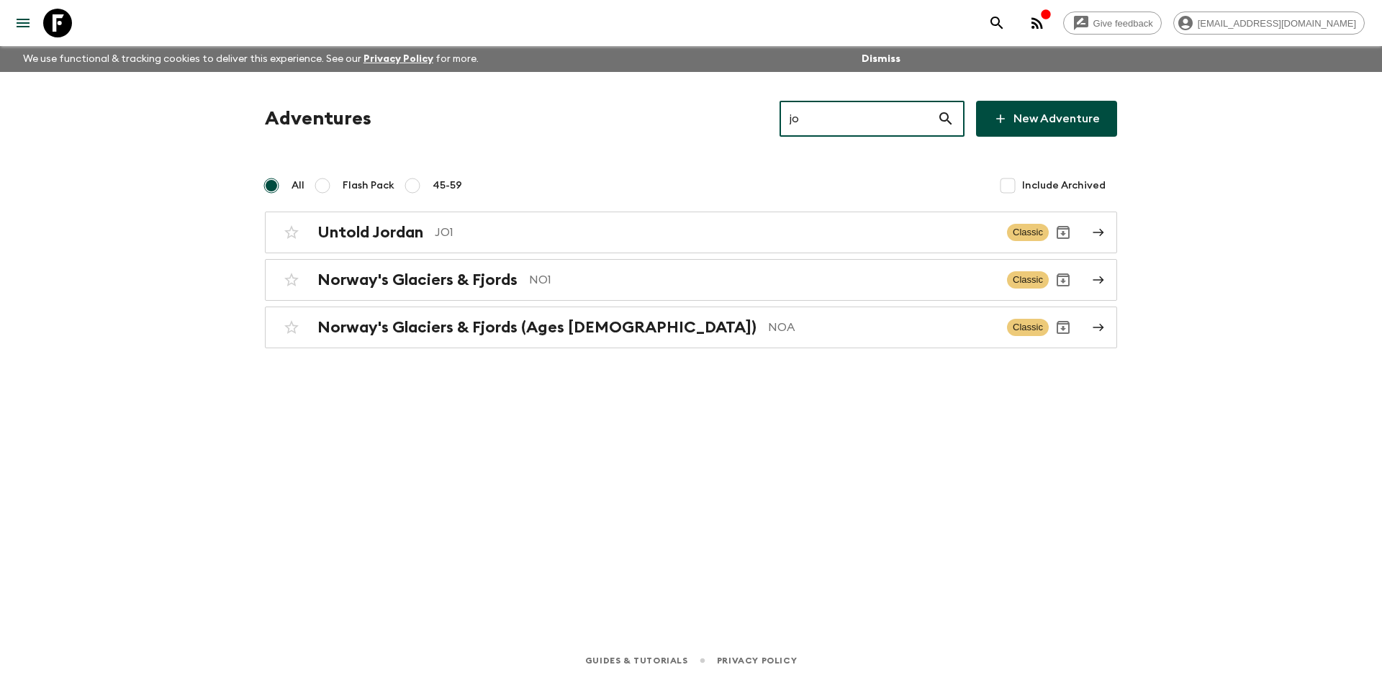
type input "jo1"
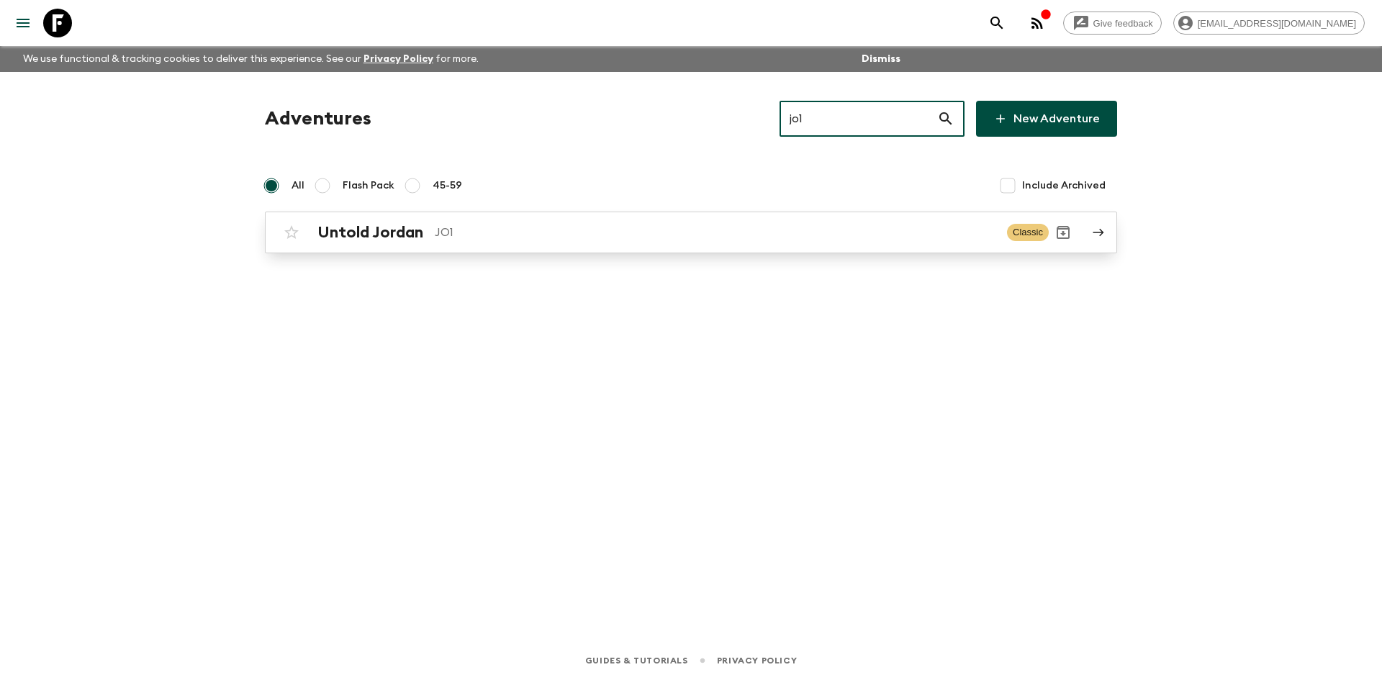
click at [435, 233] on p "JO1" at bounding box center [715, 232] width 561 height 17
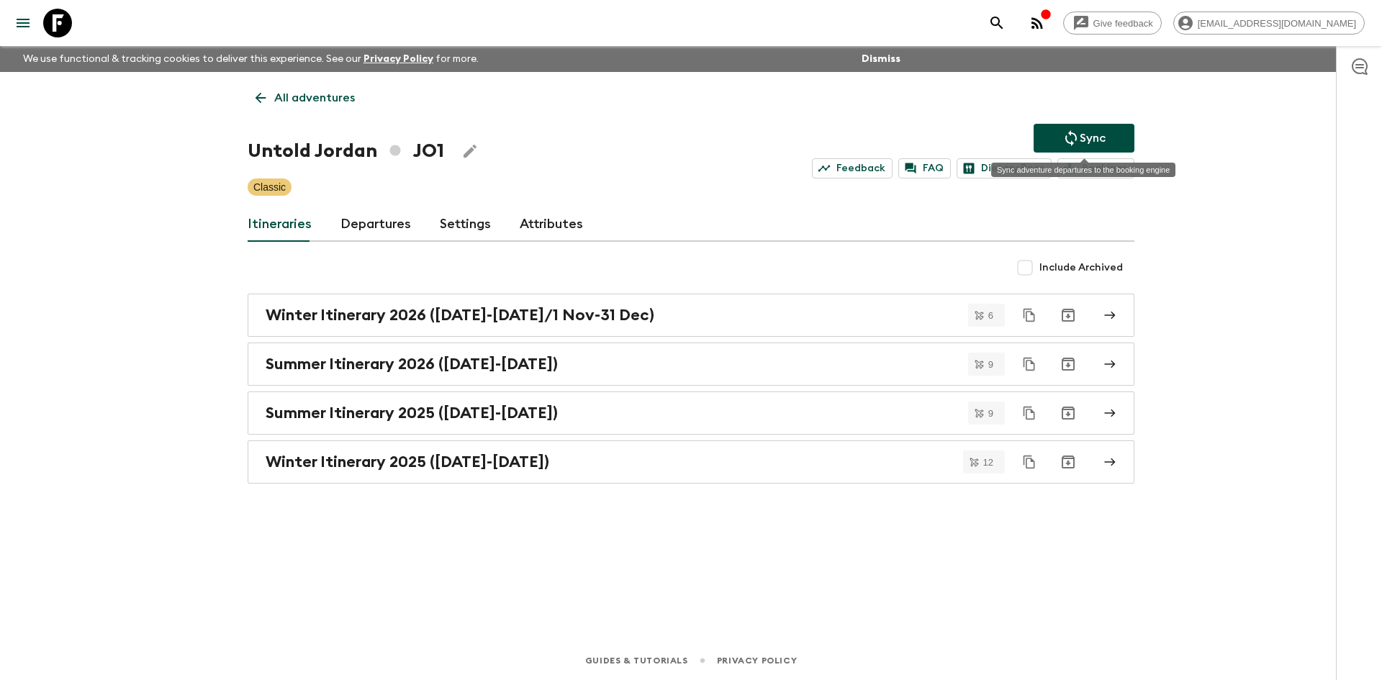
click at [1083, 135] on p "Sync" at bounding box center [1093, 138] width 26 height 17
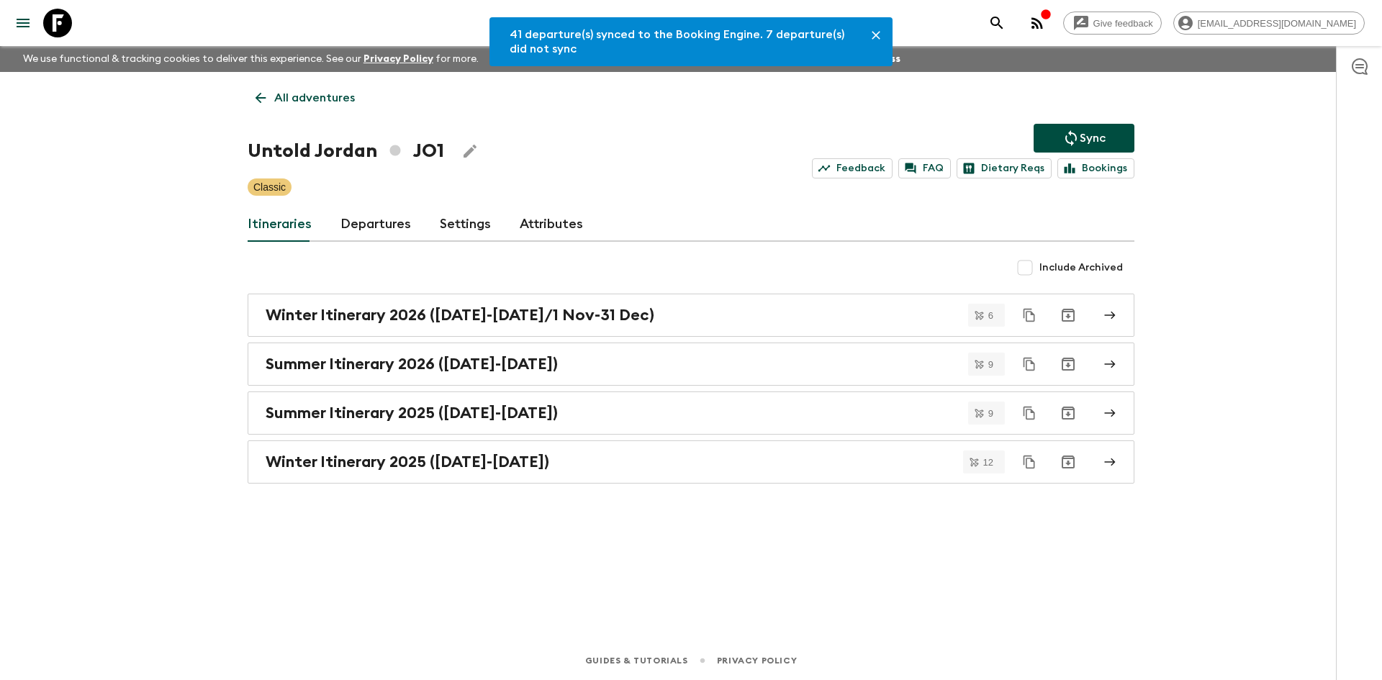
click at [397, 232] on link "Departures" at bounding box center [375, 224] width 71 height 35
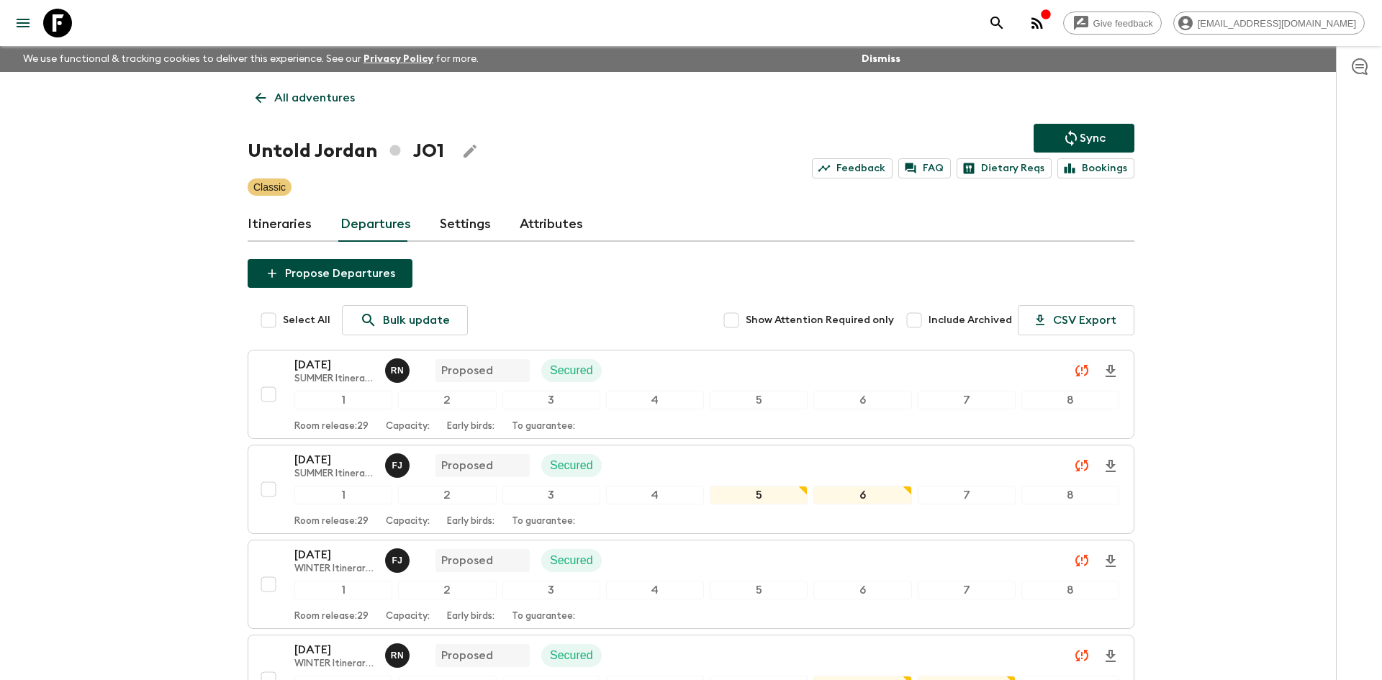
click at [320, 94] on p "All adventures" at bounding box center [314, 97] width 81 height 17
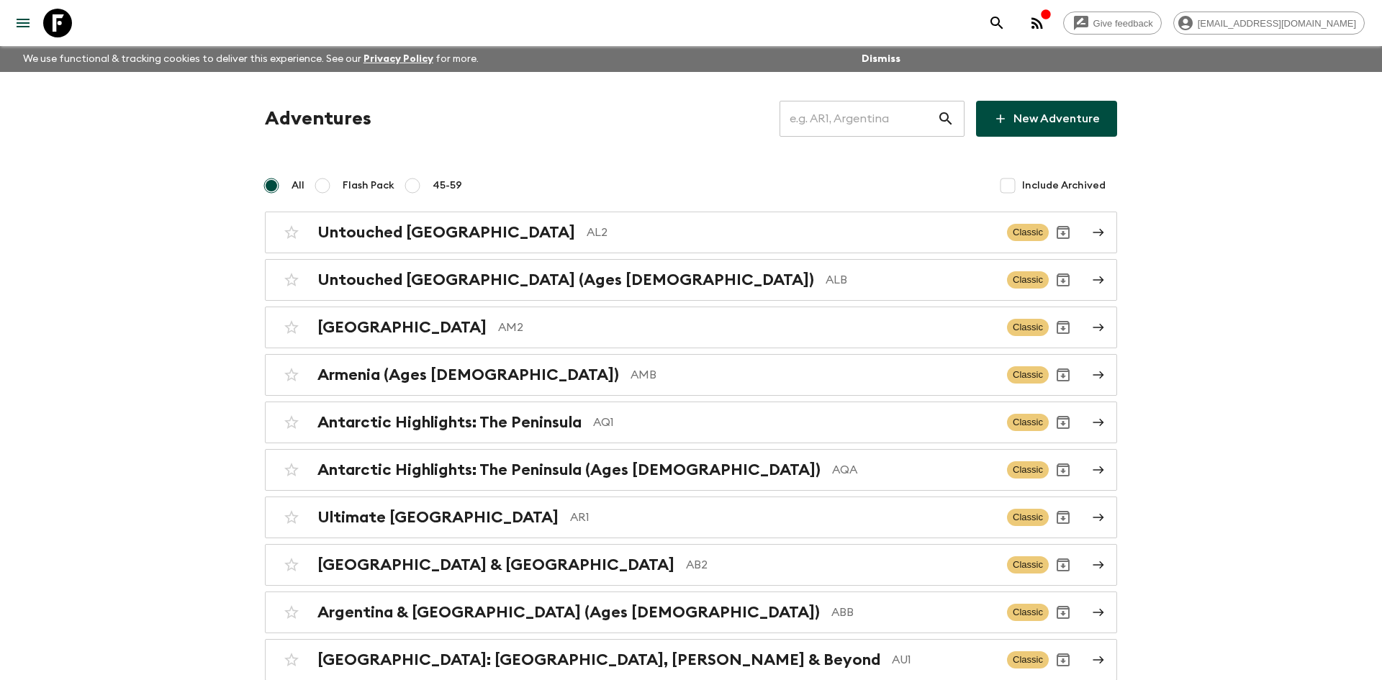
click at [818, 117] on input "text" at bounding box center [858, 119] width 158 height 40
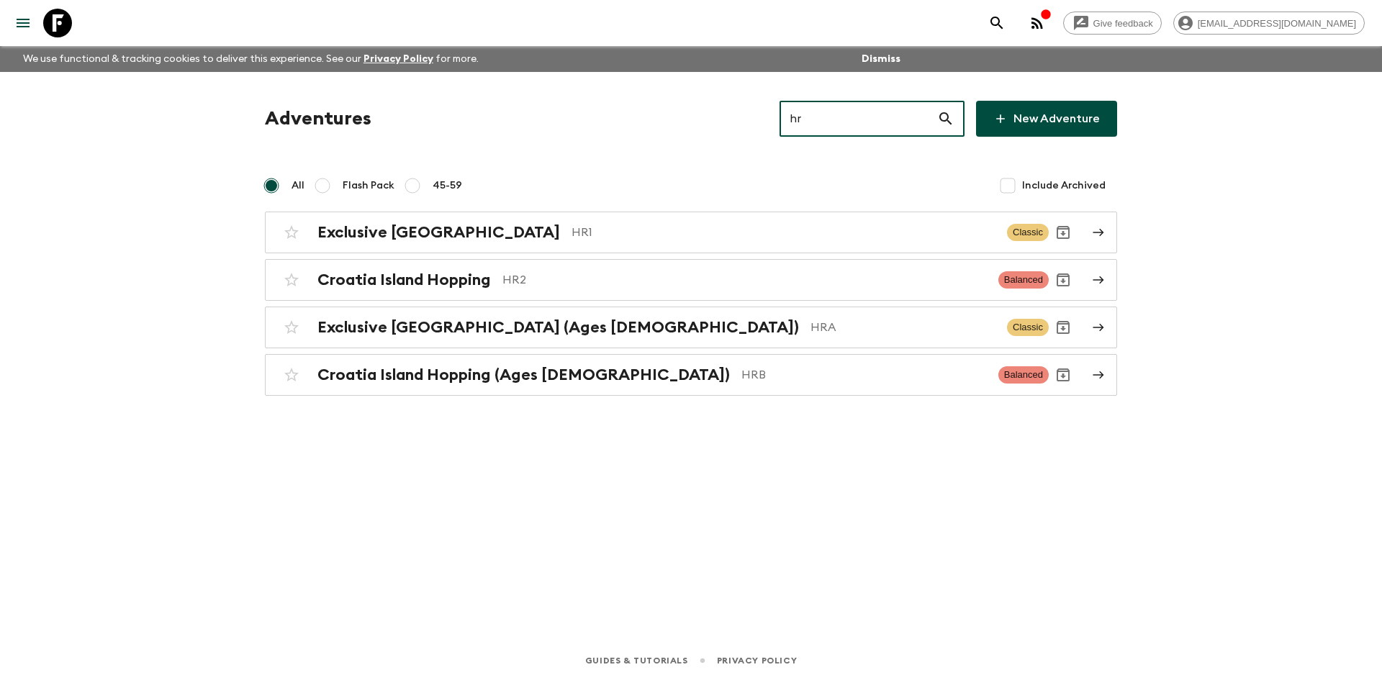
type input "hr1"
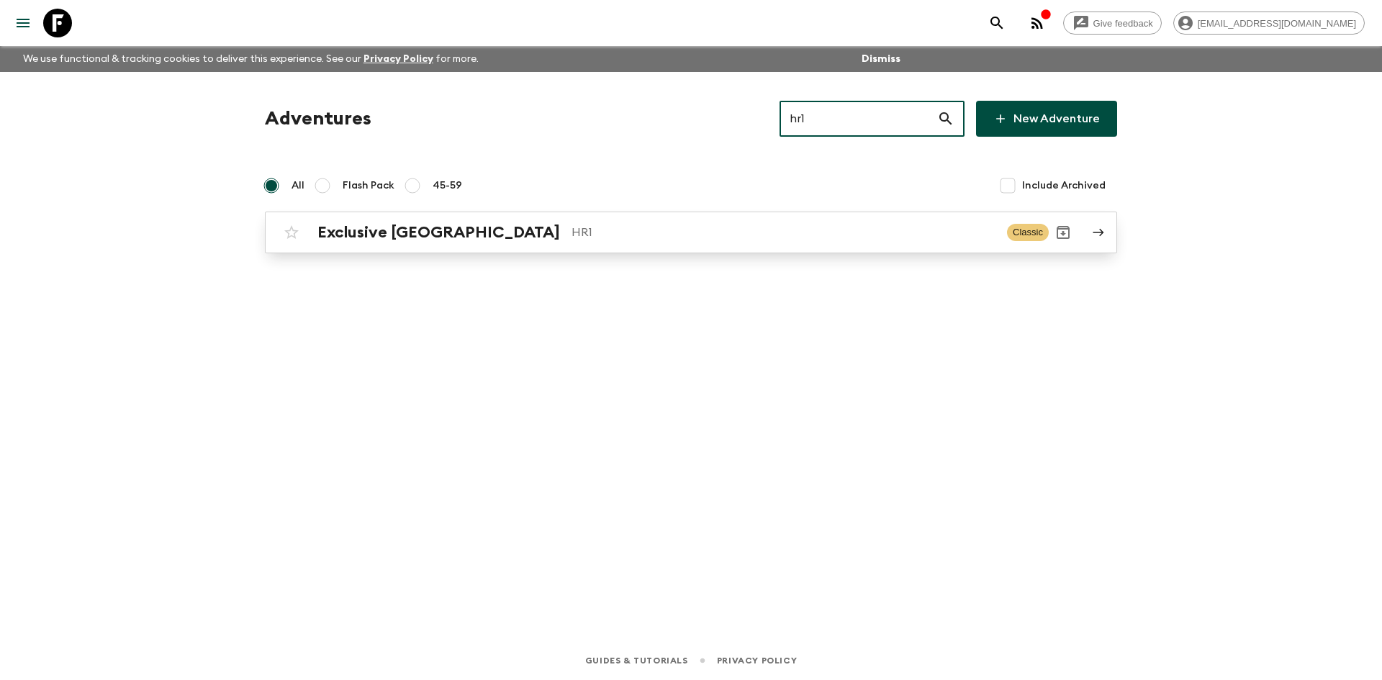
click at [571, 232] on p "HR1" at bounding box center [783, 232] width 424 height 17
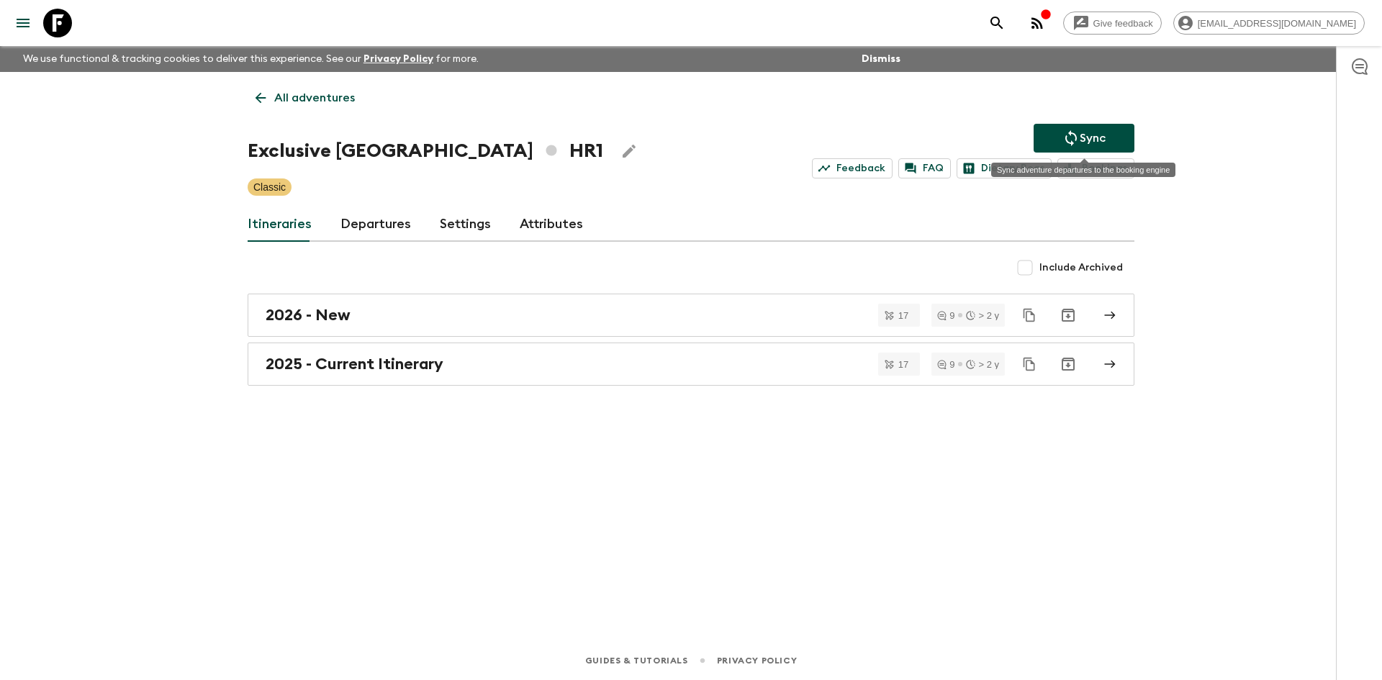
click at [1053, 145] on button "Sync" at bounding box center [1084, 138] width 101 height 29
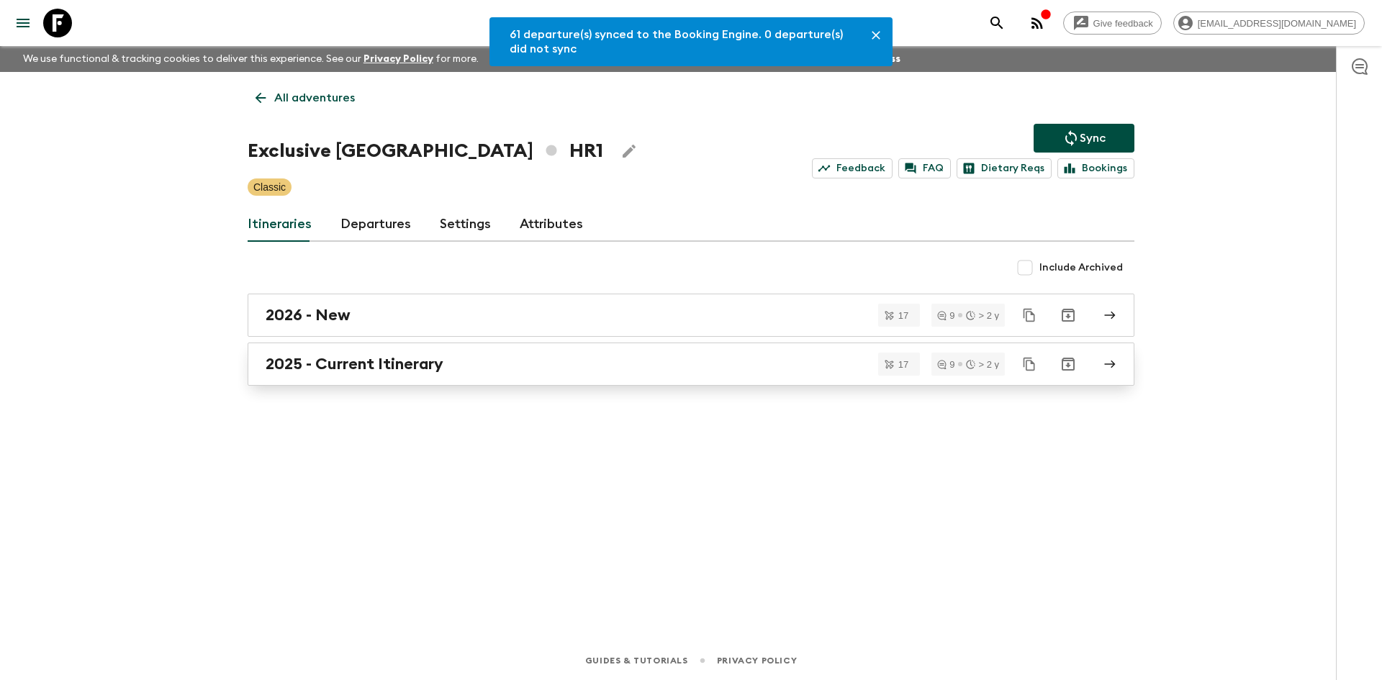
click at [400, 373] on h2 "2025 - Current Itinerary" at bounding box center [355, 364] width 178 height 19
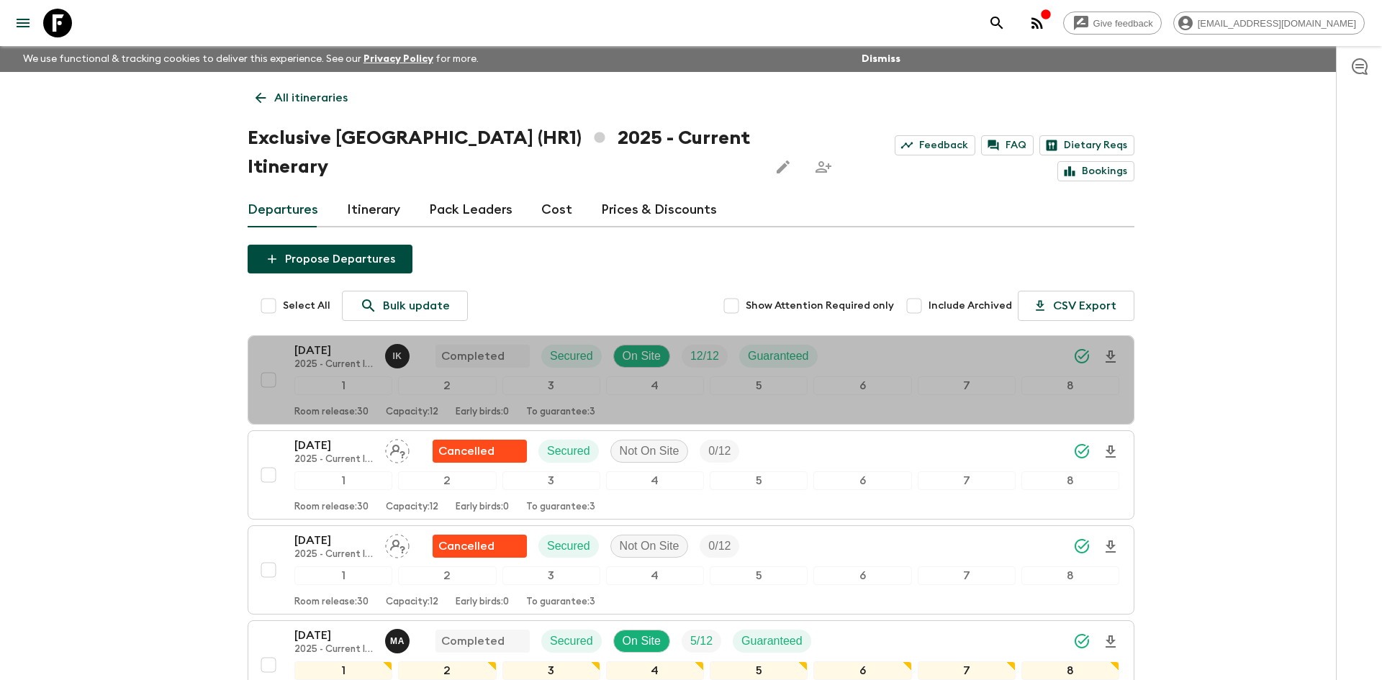
click at [400, 401] on div "Room release: 30 Capacity: 12 Early birds: 0 To guarantee: 3" at bounding box center [706, 409] width 825 height 17
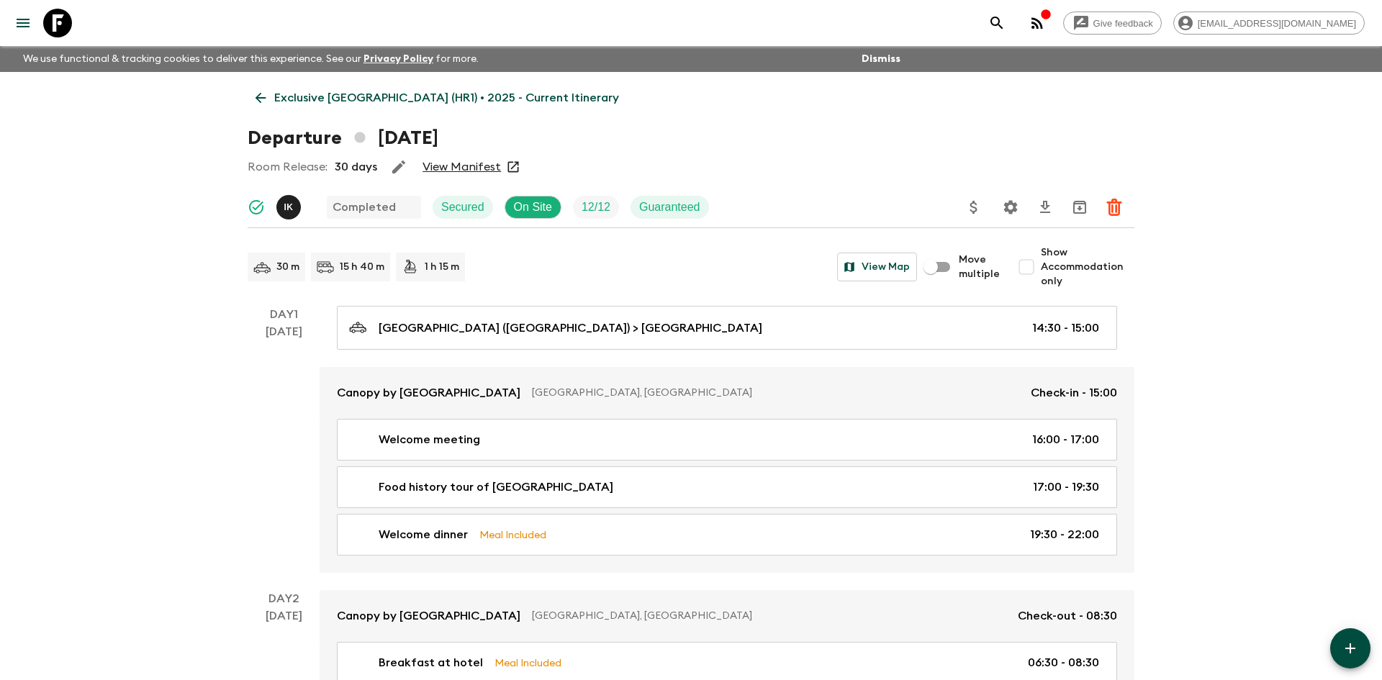
click at [290, 97] on p "Exclusive [GEOGRAPHIC_DATA] (HR1) • 2025 - Current Itinerary" at bounding box center [446, 97] width 345 height 17
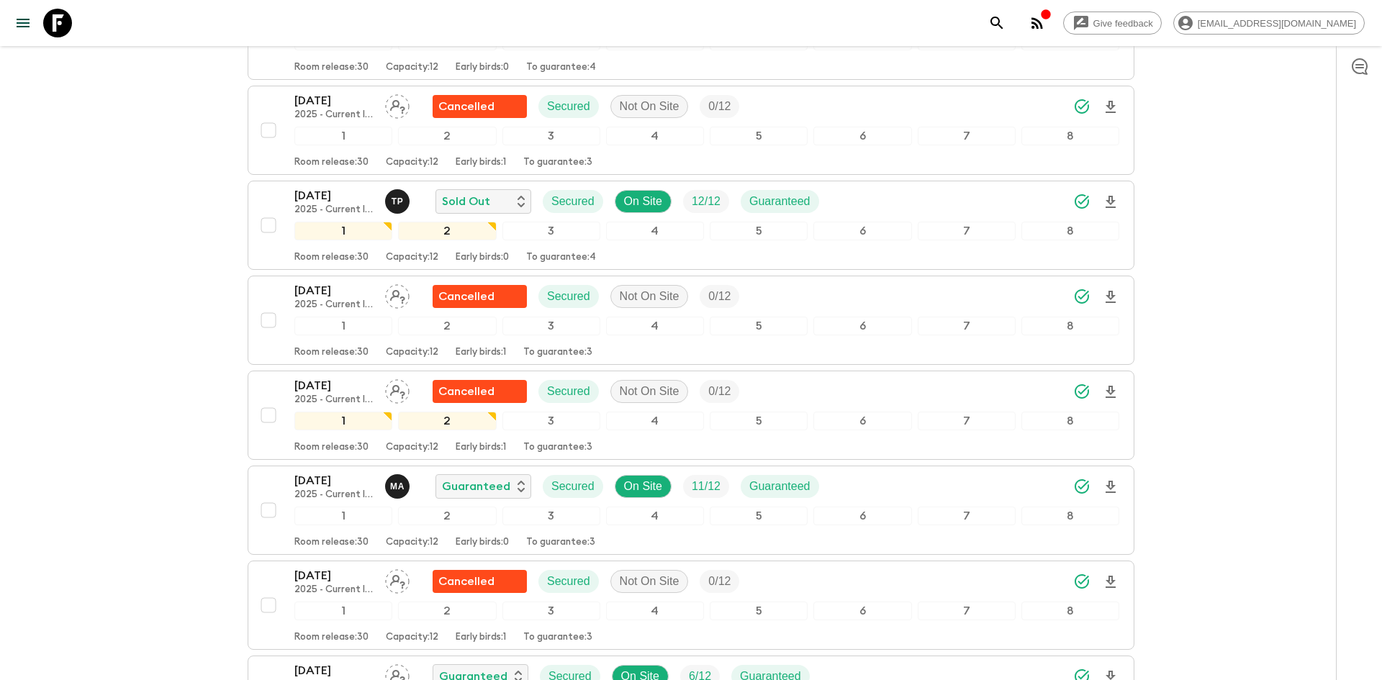
scroll to position [1017, 0]
